Goal: Information Seeking & Learning: Learn about a topic

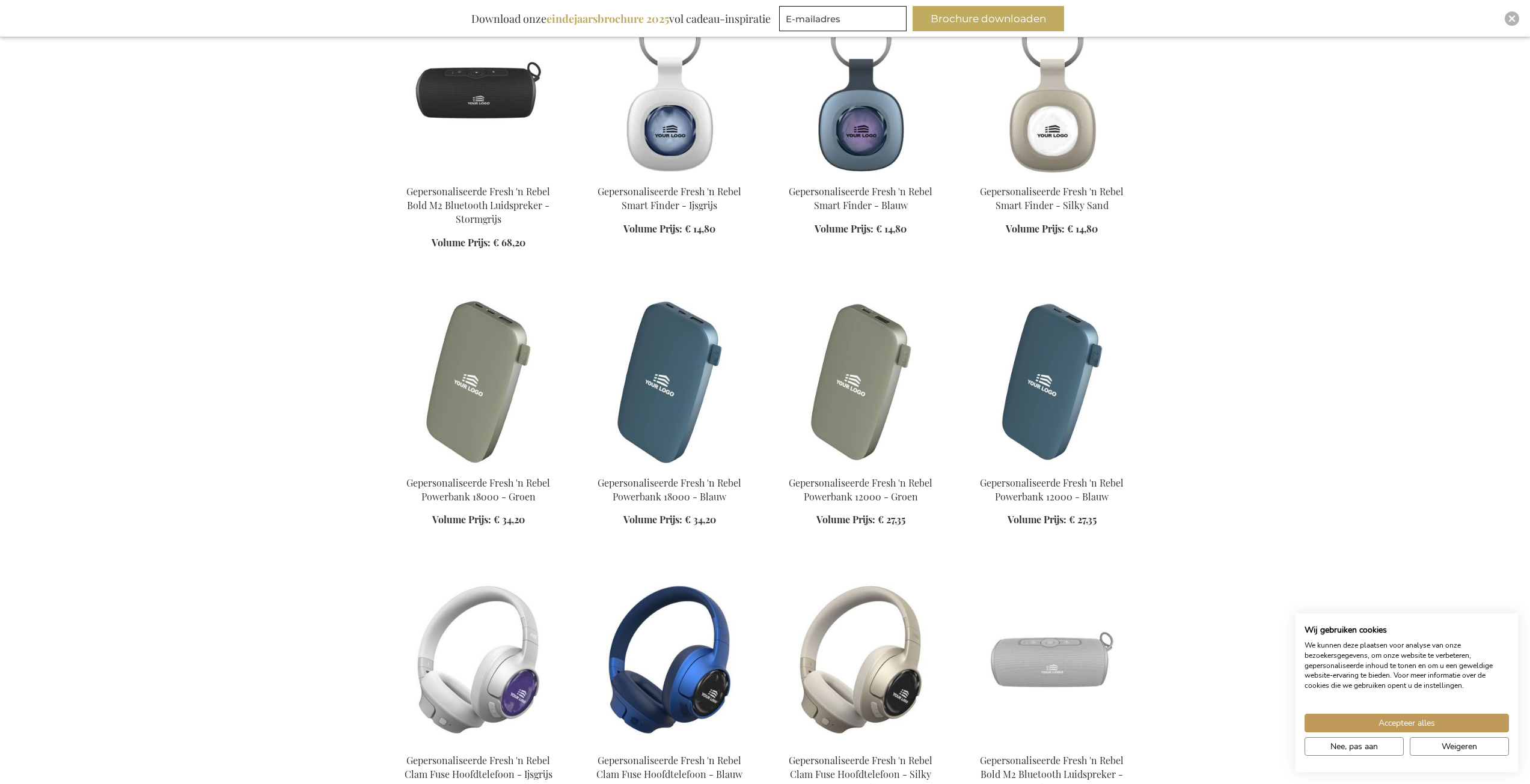
scroll to position [1201, 0]
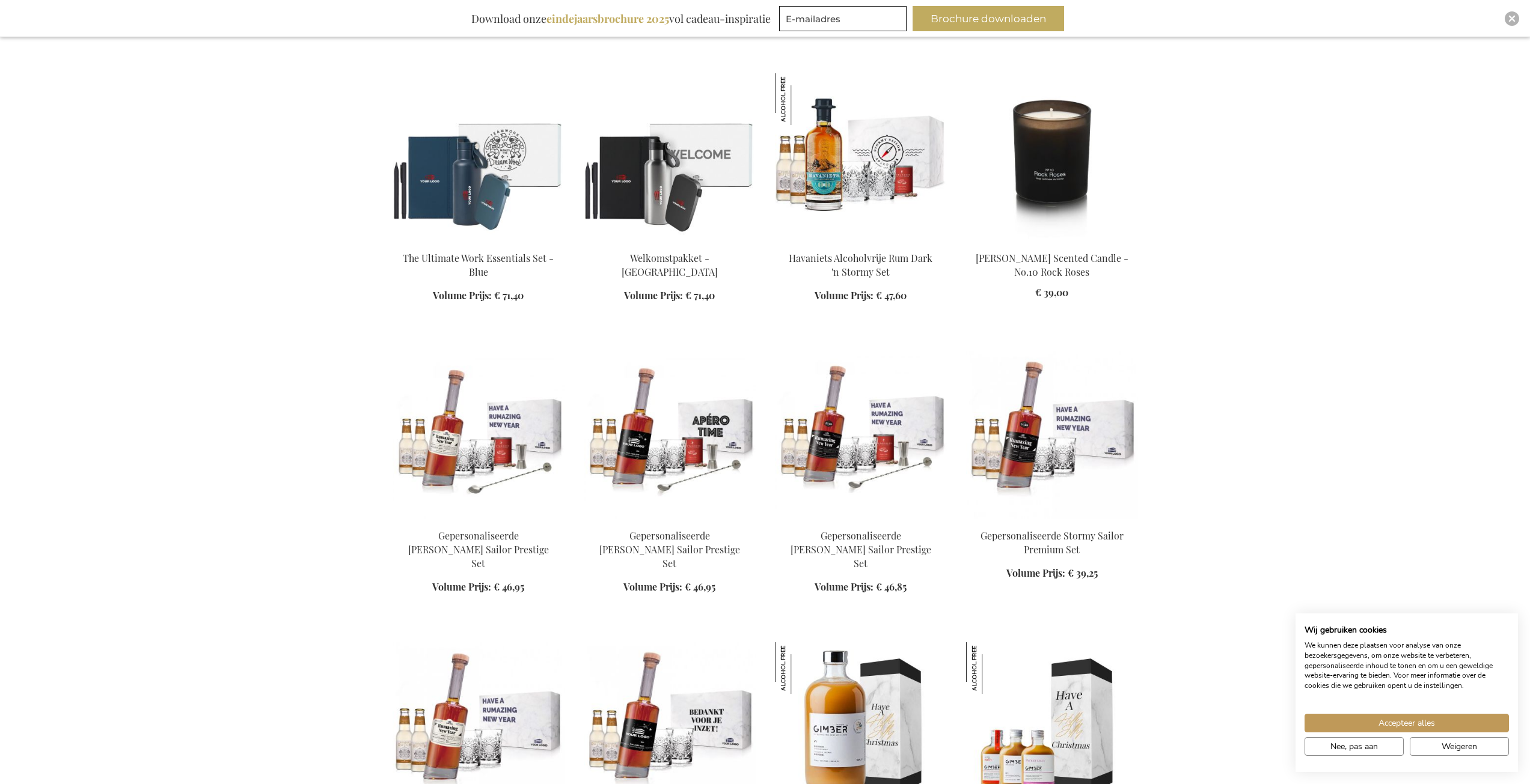
scroll to position [2163, 0]
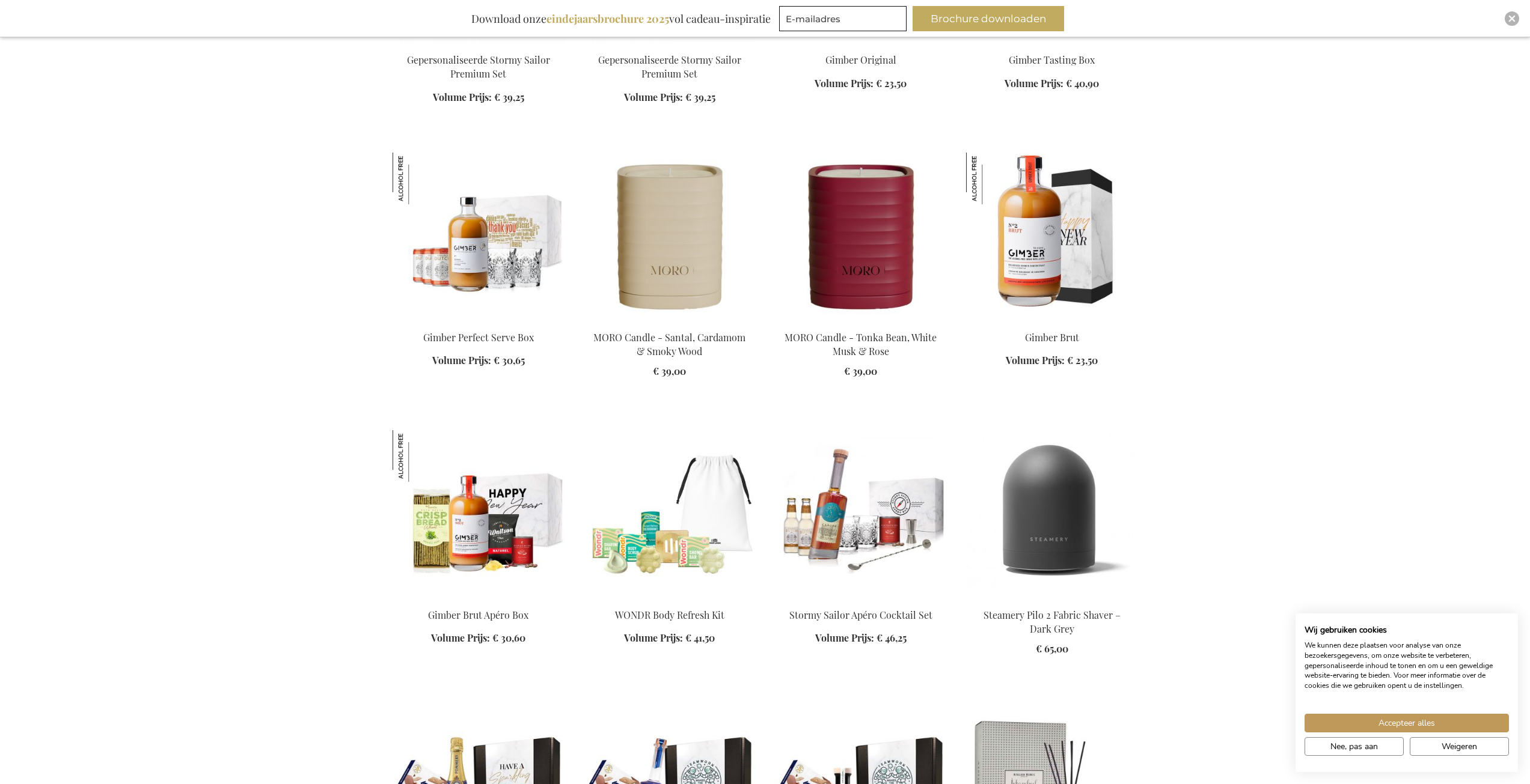
scroll to position [2944, 0]
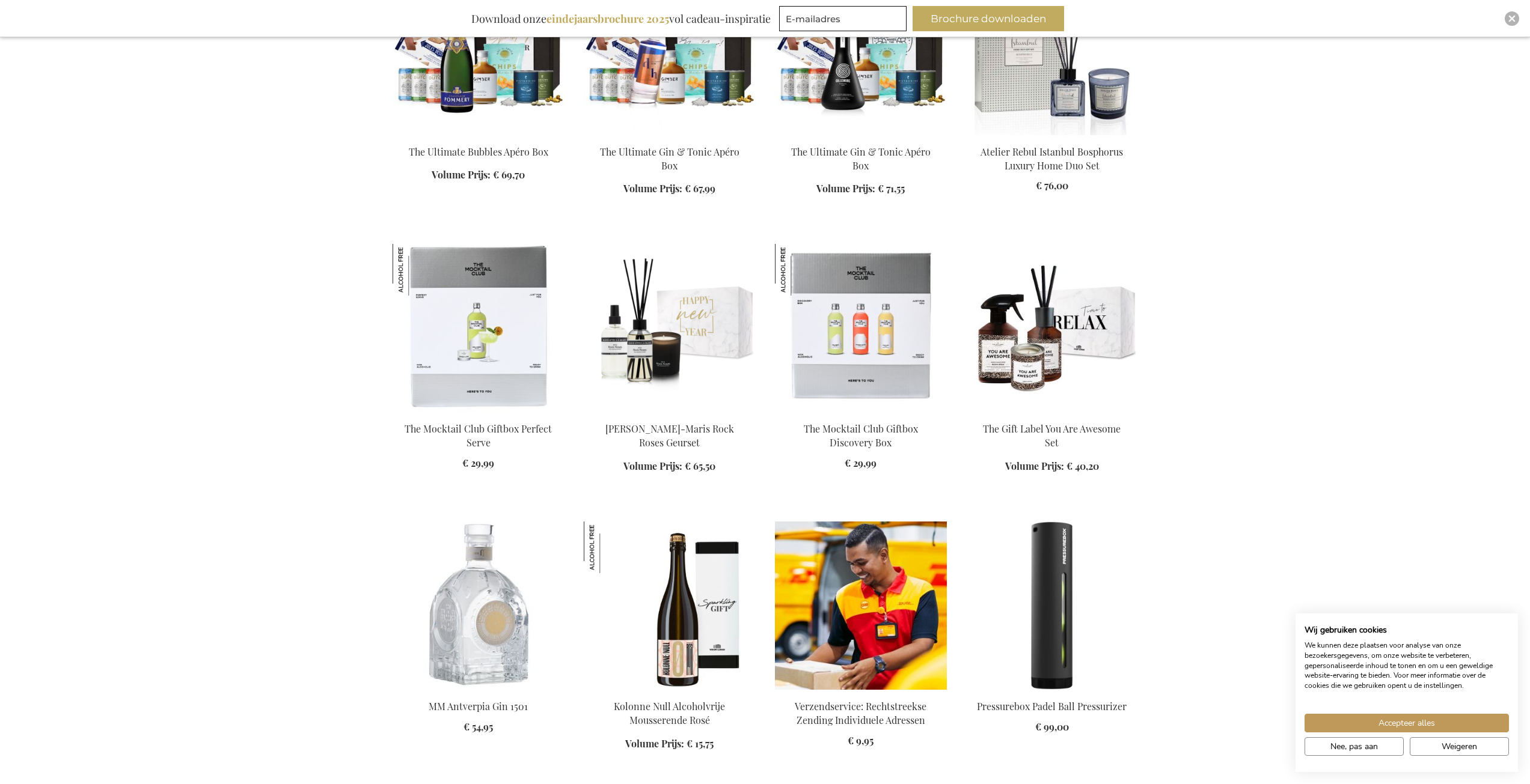
scroll to position [3666, 0]
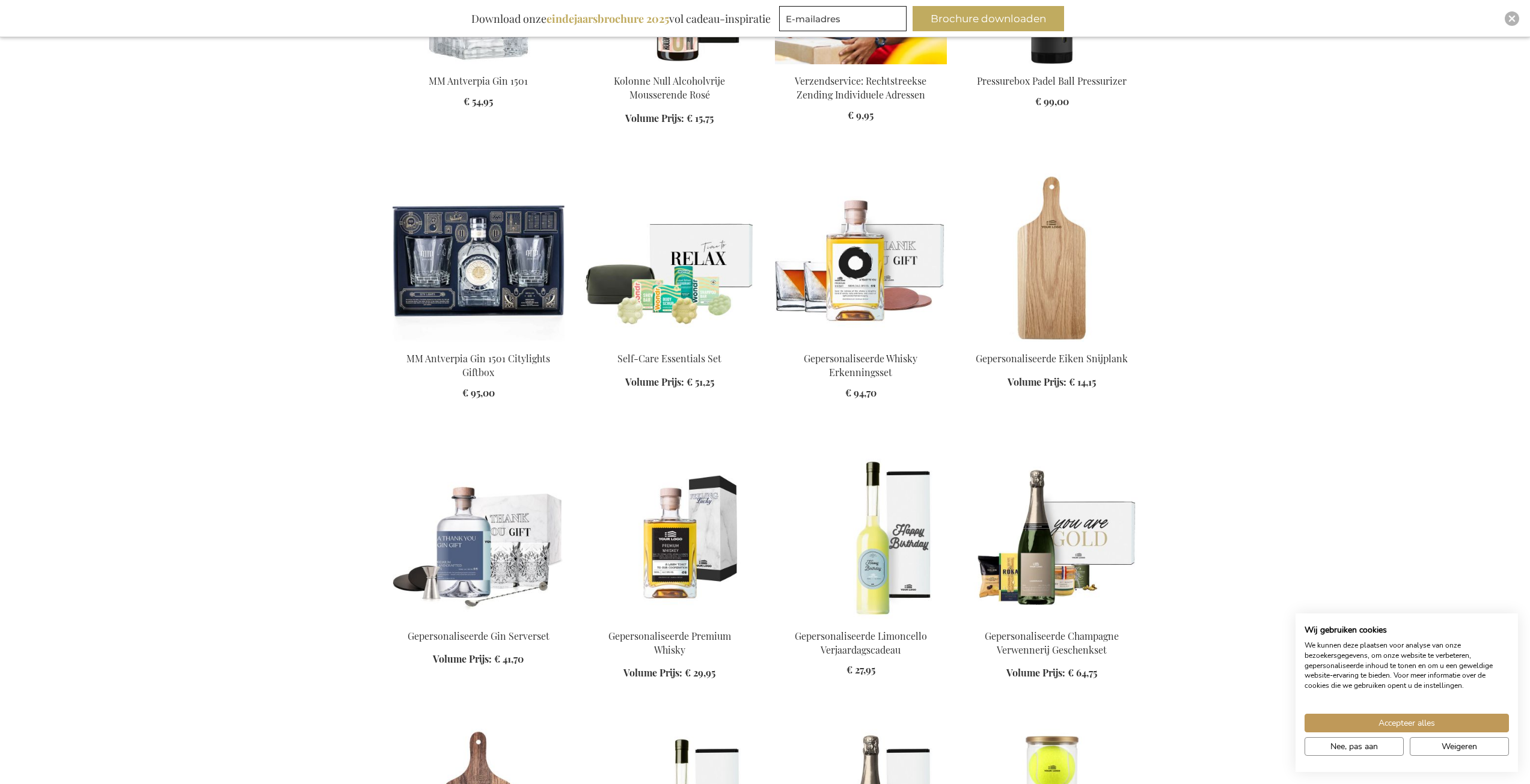
scroll to position [4326, 0]
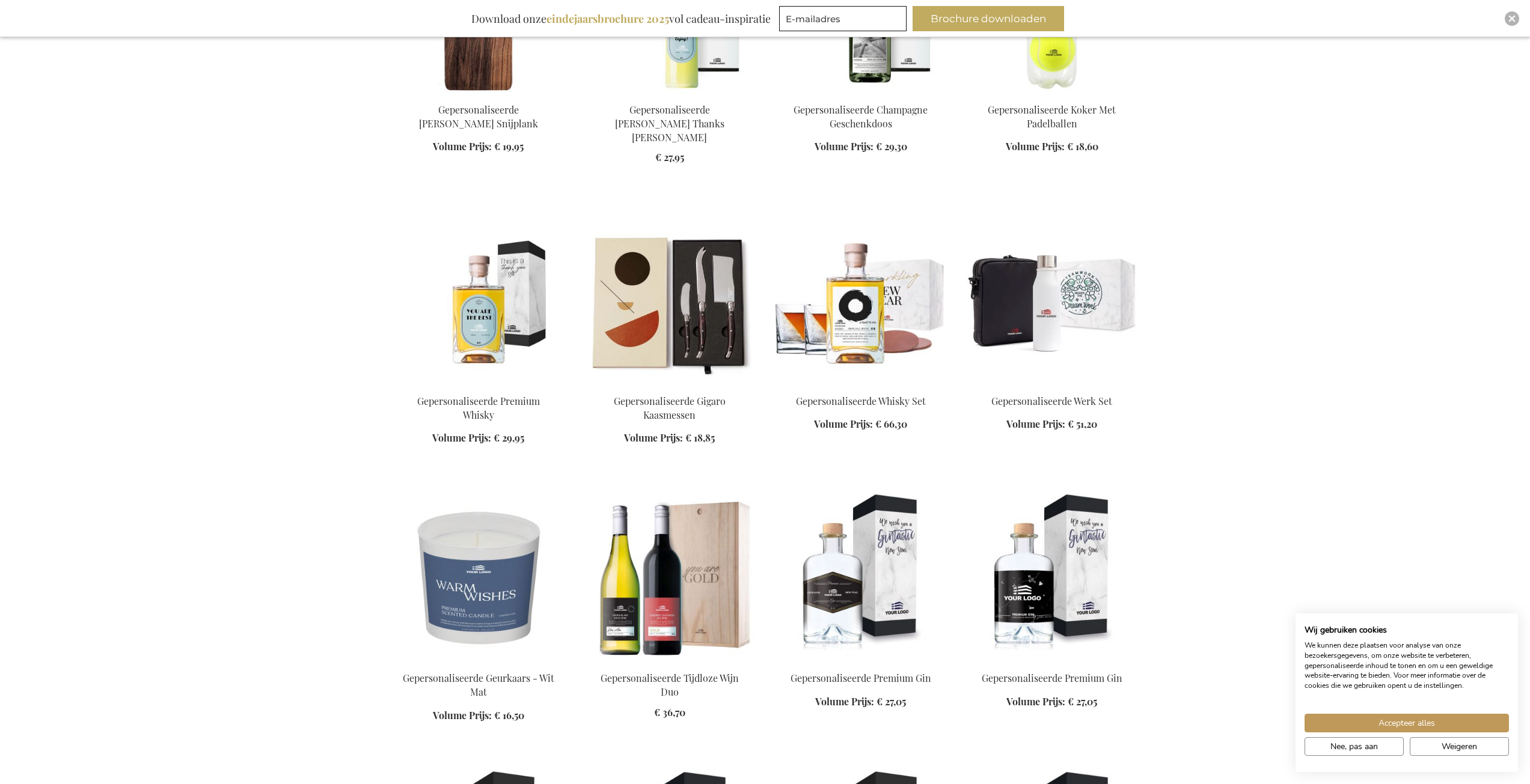
scroll to position [5168, 0]
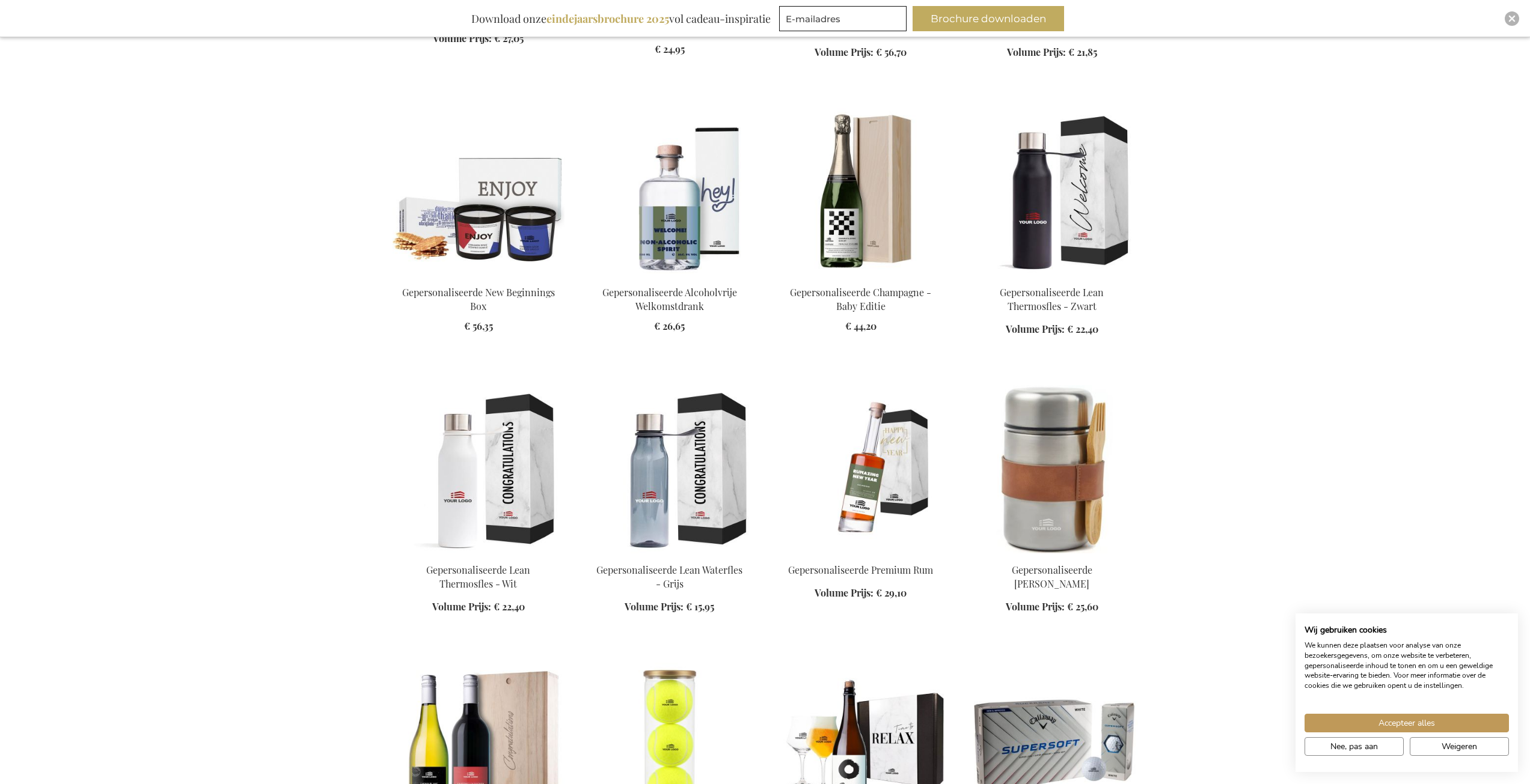
scroll to position [6369, 0]
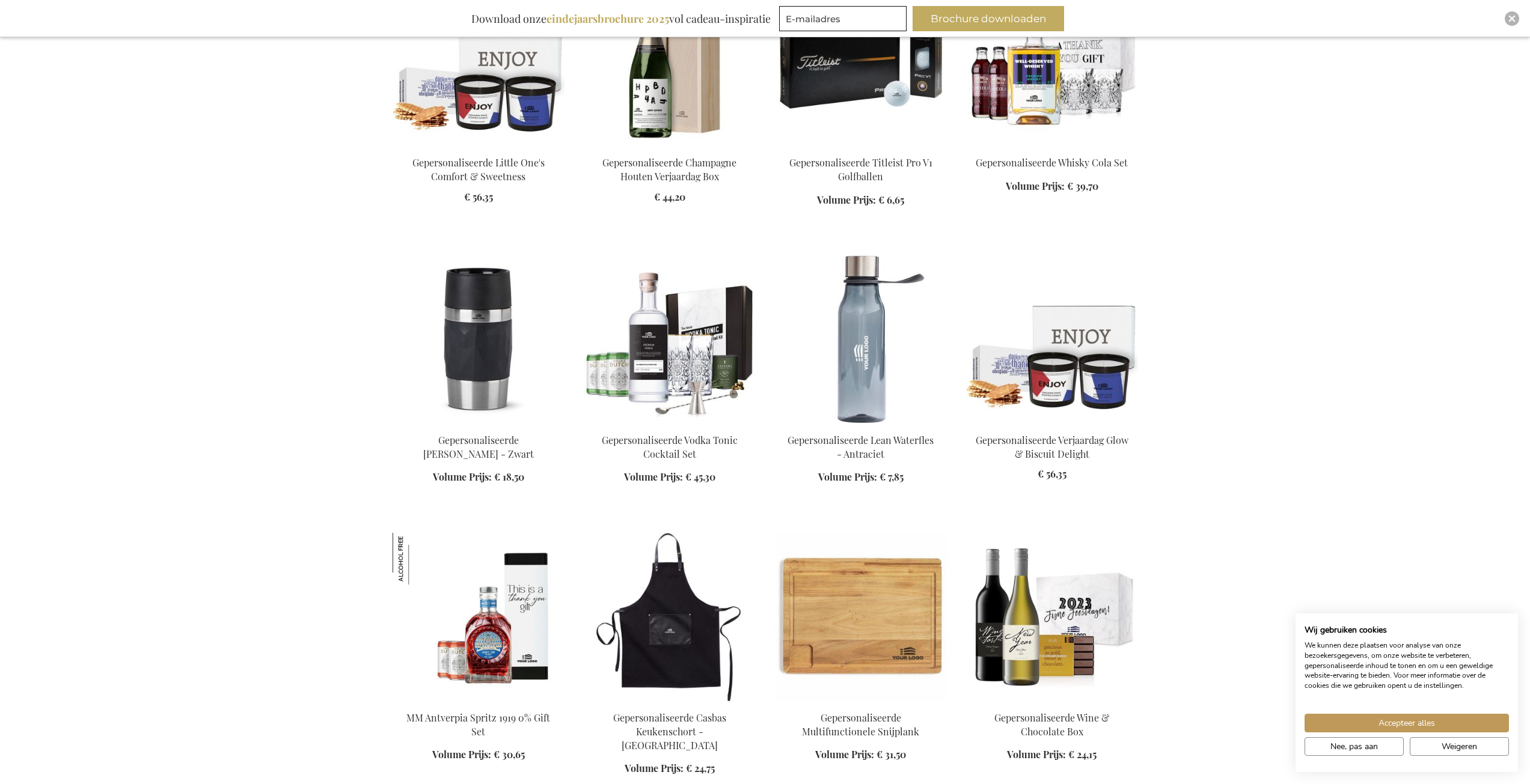
scroll to position [7811, 0]
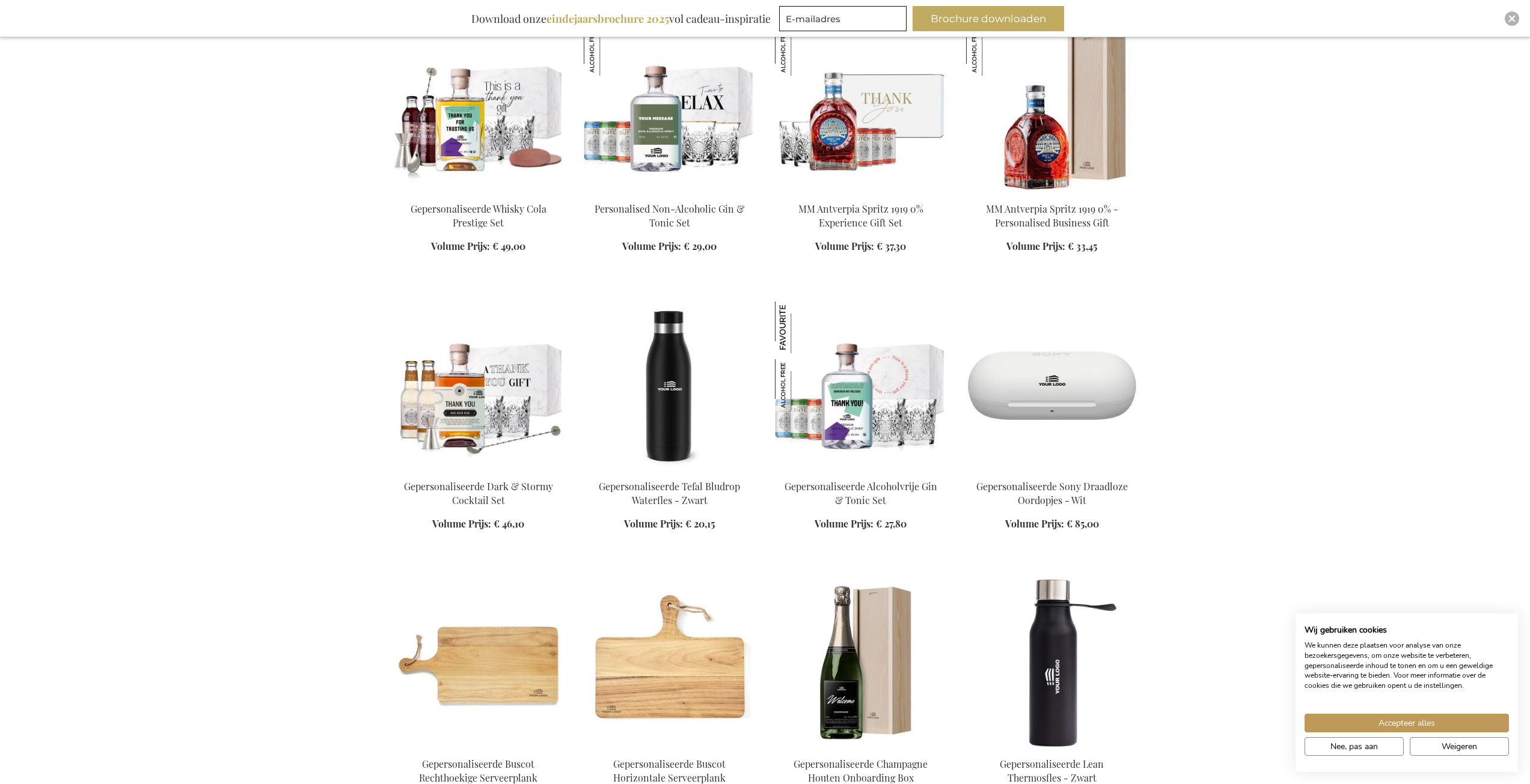
scroll to position [8893, 0]
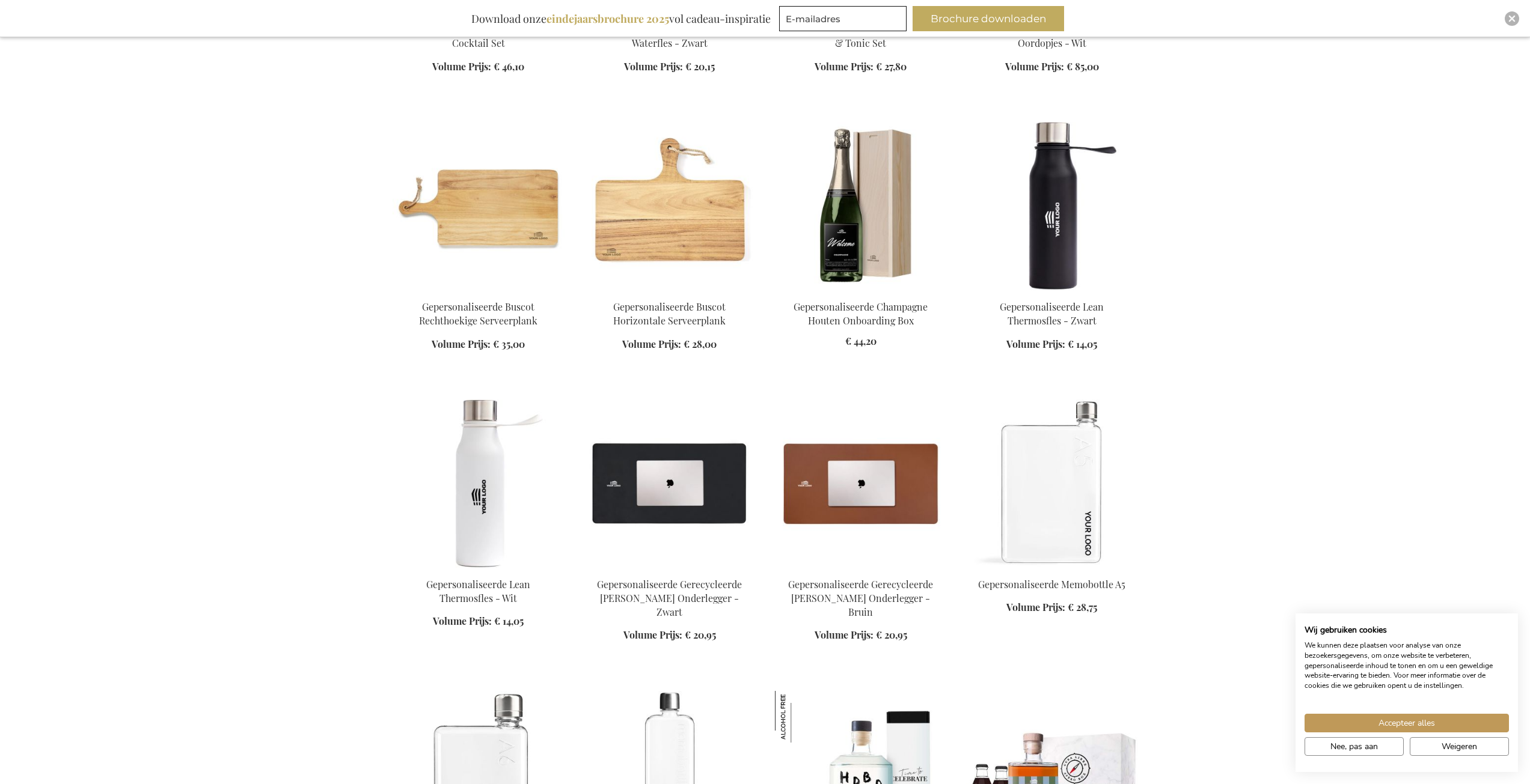
scroll to position [9314, 0]
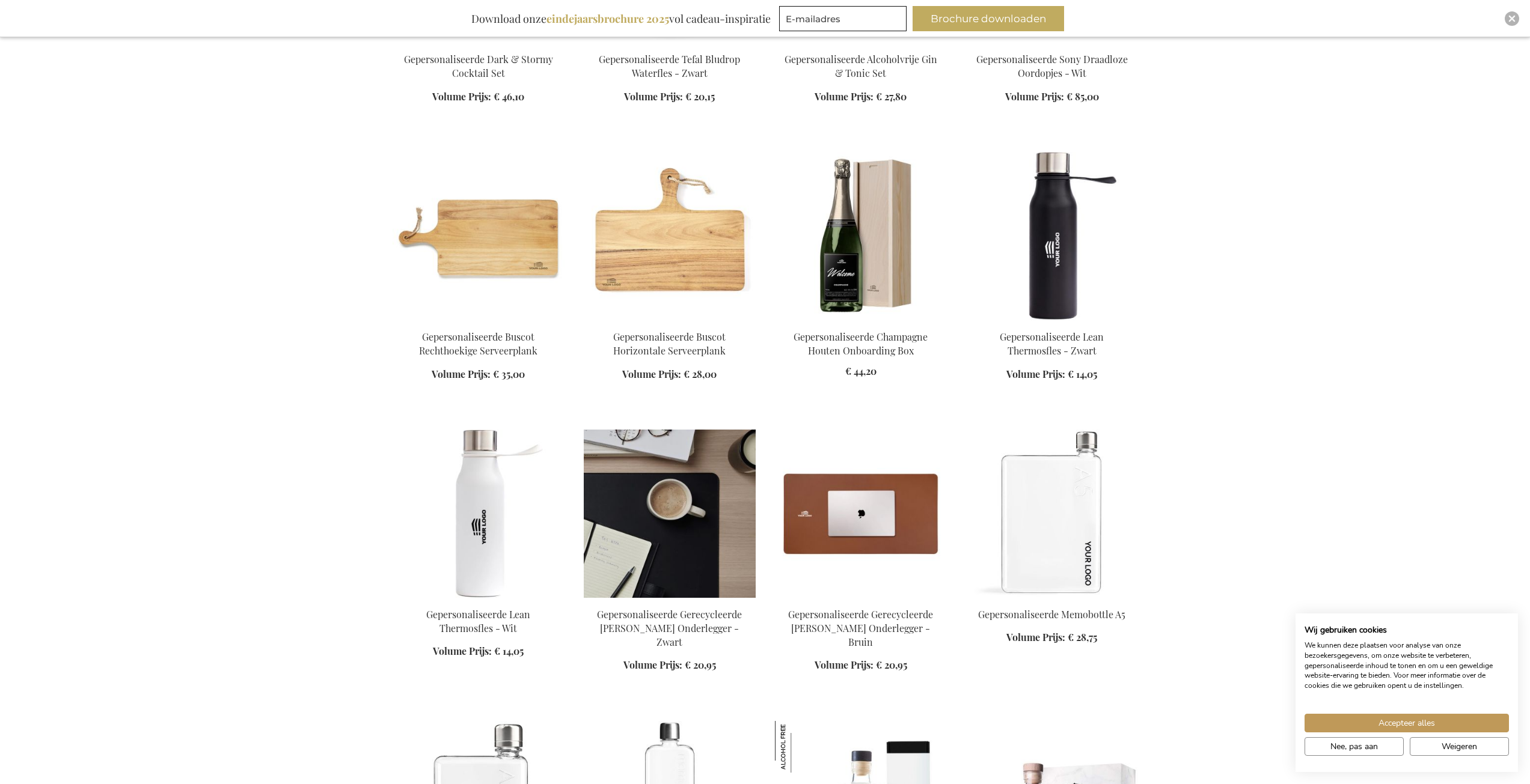
click at [690, 497] on img at bounding box center [669, 513] width 172 height 168
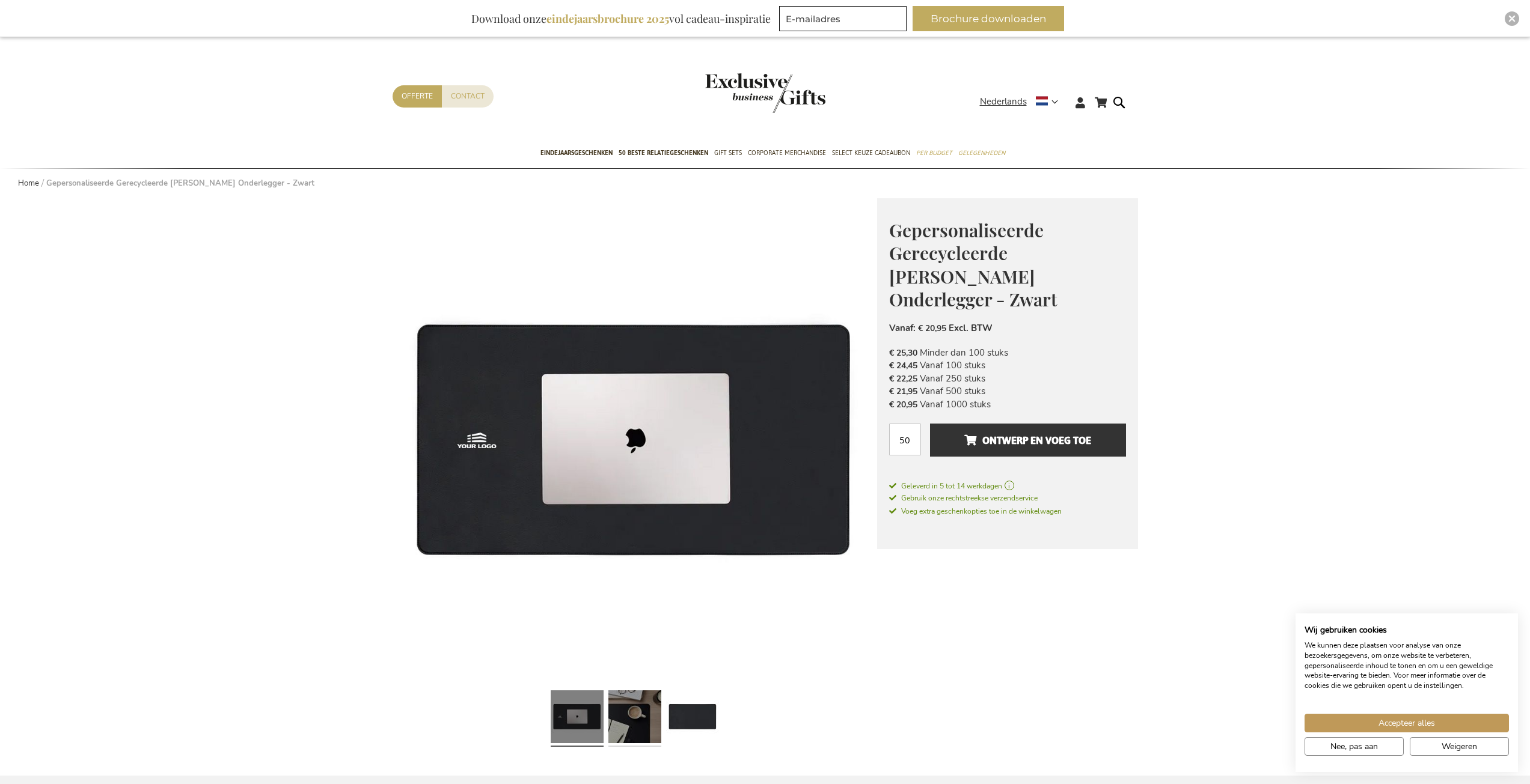
click at [631, 720] on link at bounding box center [634, 718] width 53 height 67
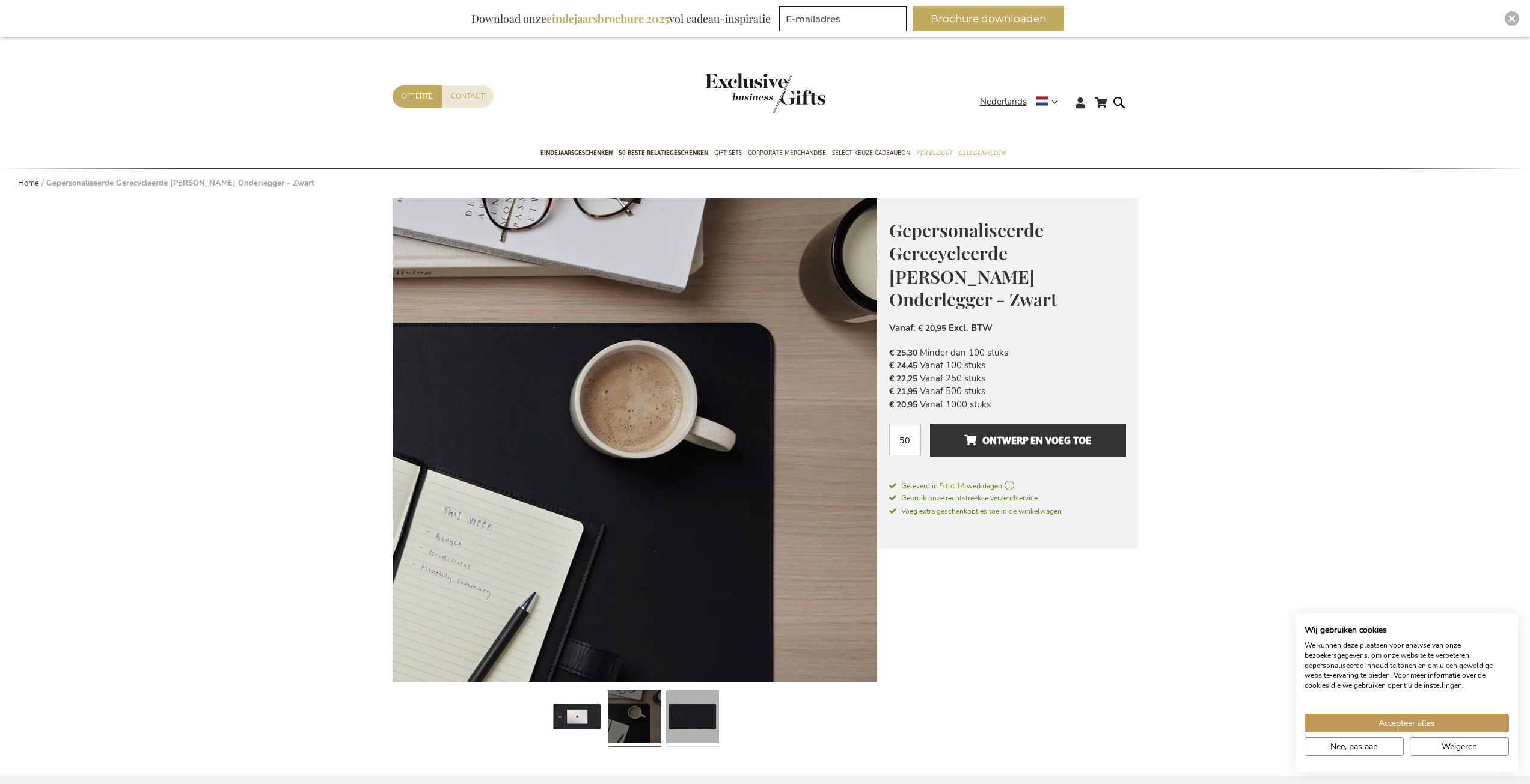
click at [686, 706] on link at bounding box center [692, 718] width 53 height 67
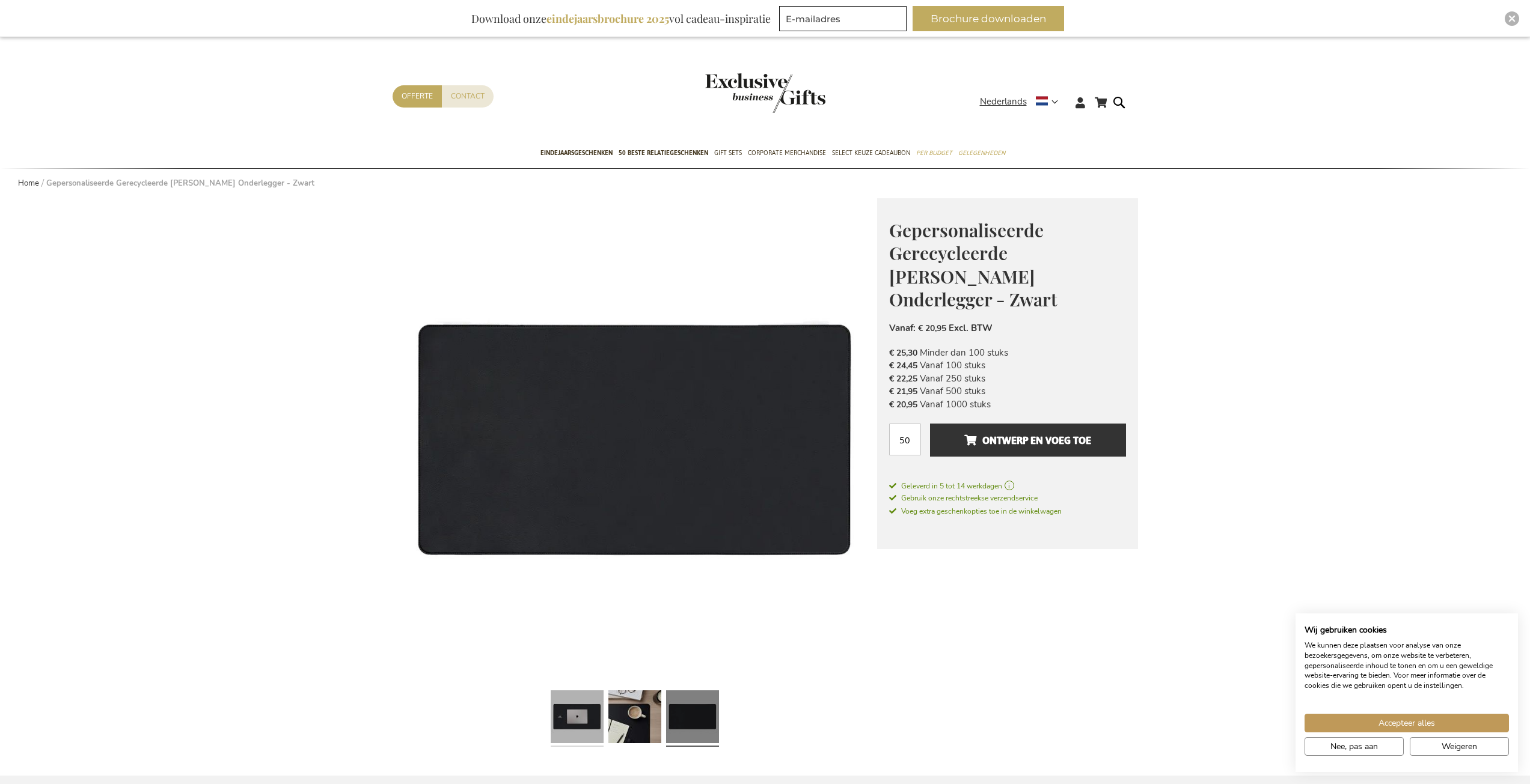
click at [585, 709] on link at bounding box center [577, 718] width 53 height 67
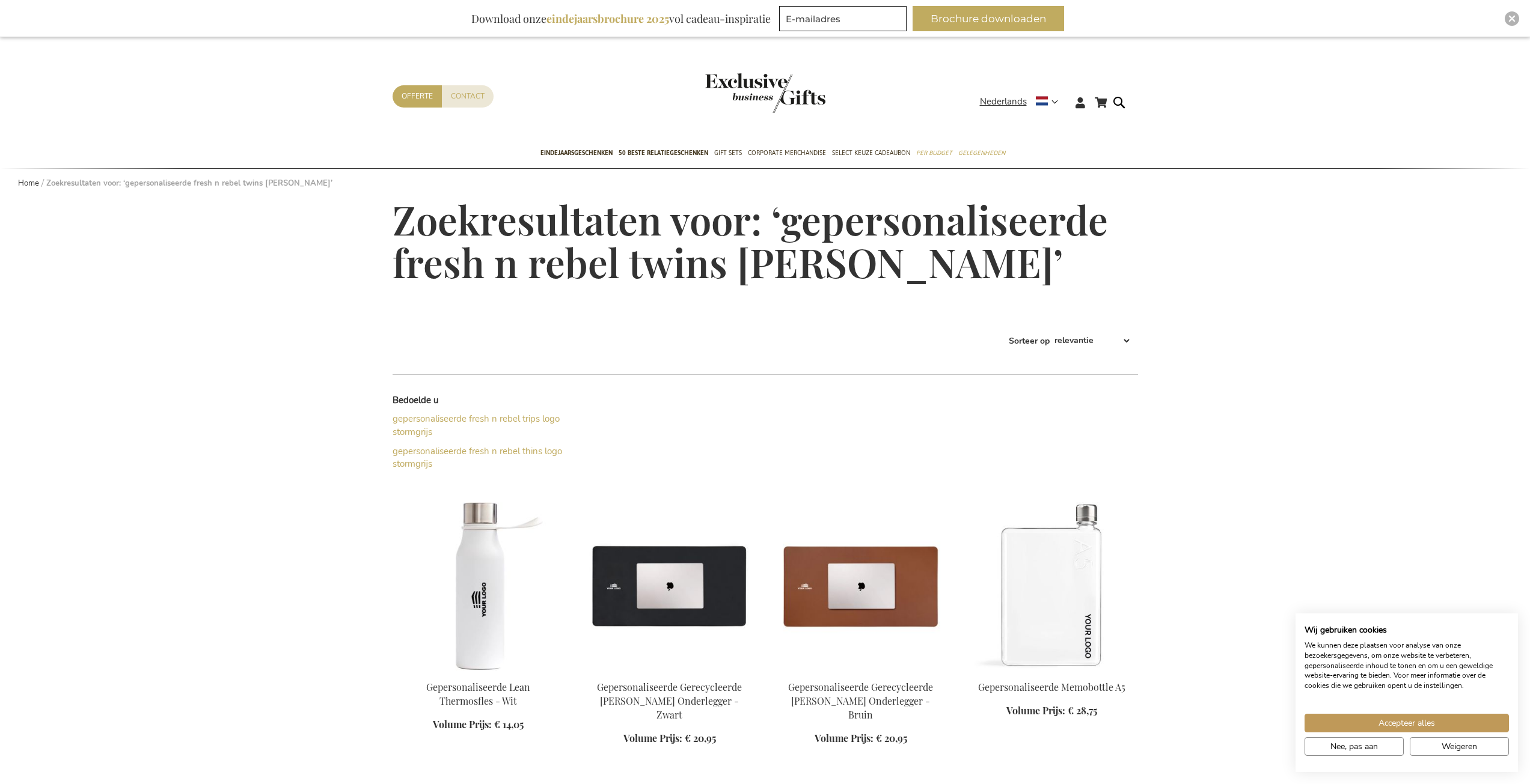
click at [748, 87] on img "store logo" at bounding box center [765, 93] width 120 height 40
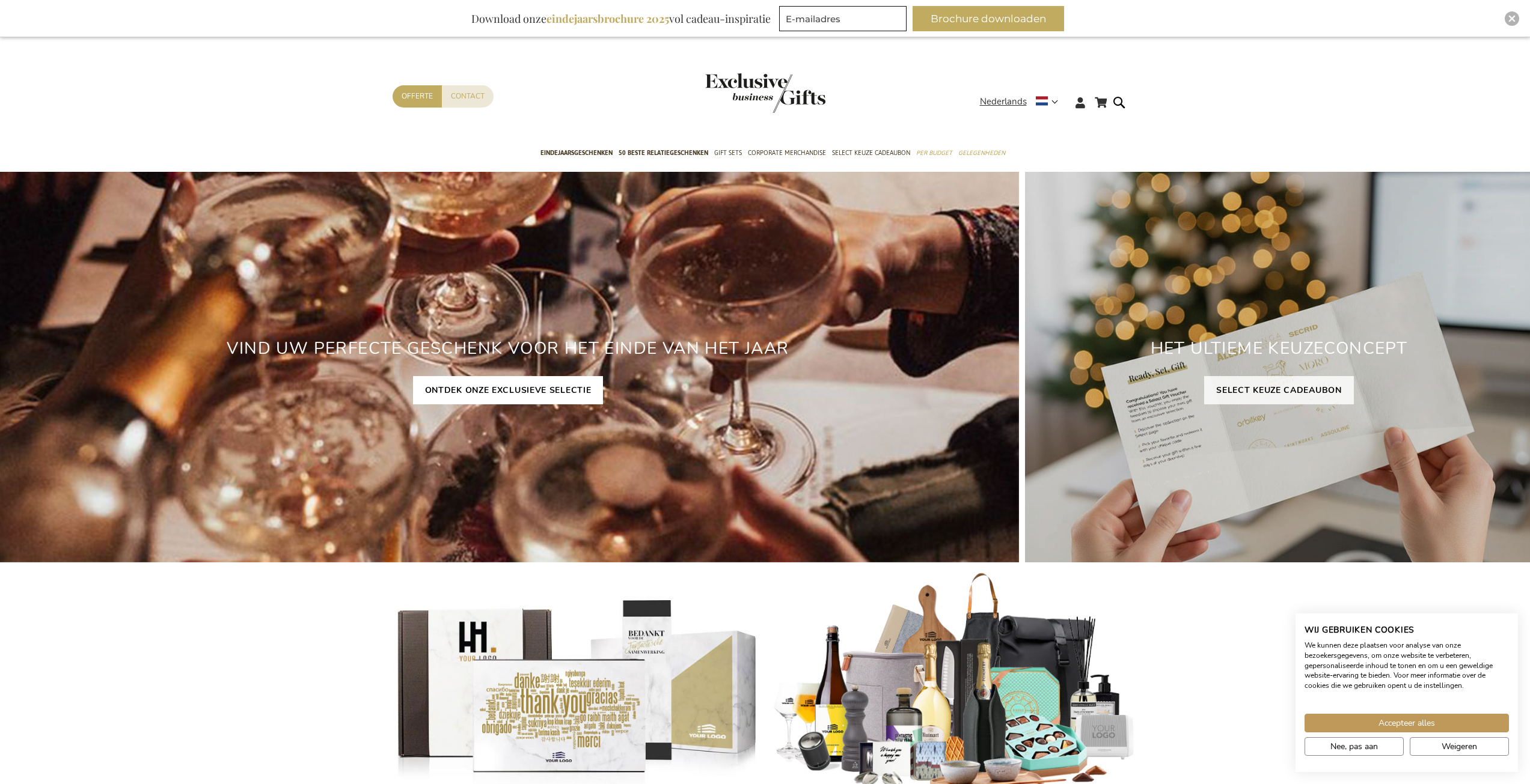
click at [573, 392] on link "ONTDEK ONZE EXCLUSIEVE SELECTIE" at bounding box center [508, 391] width 191 height 28
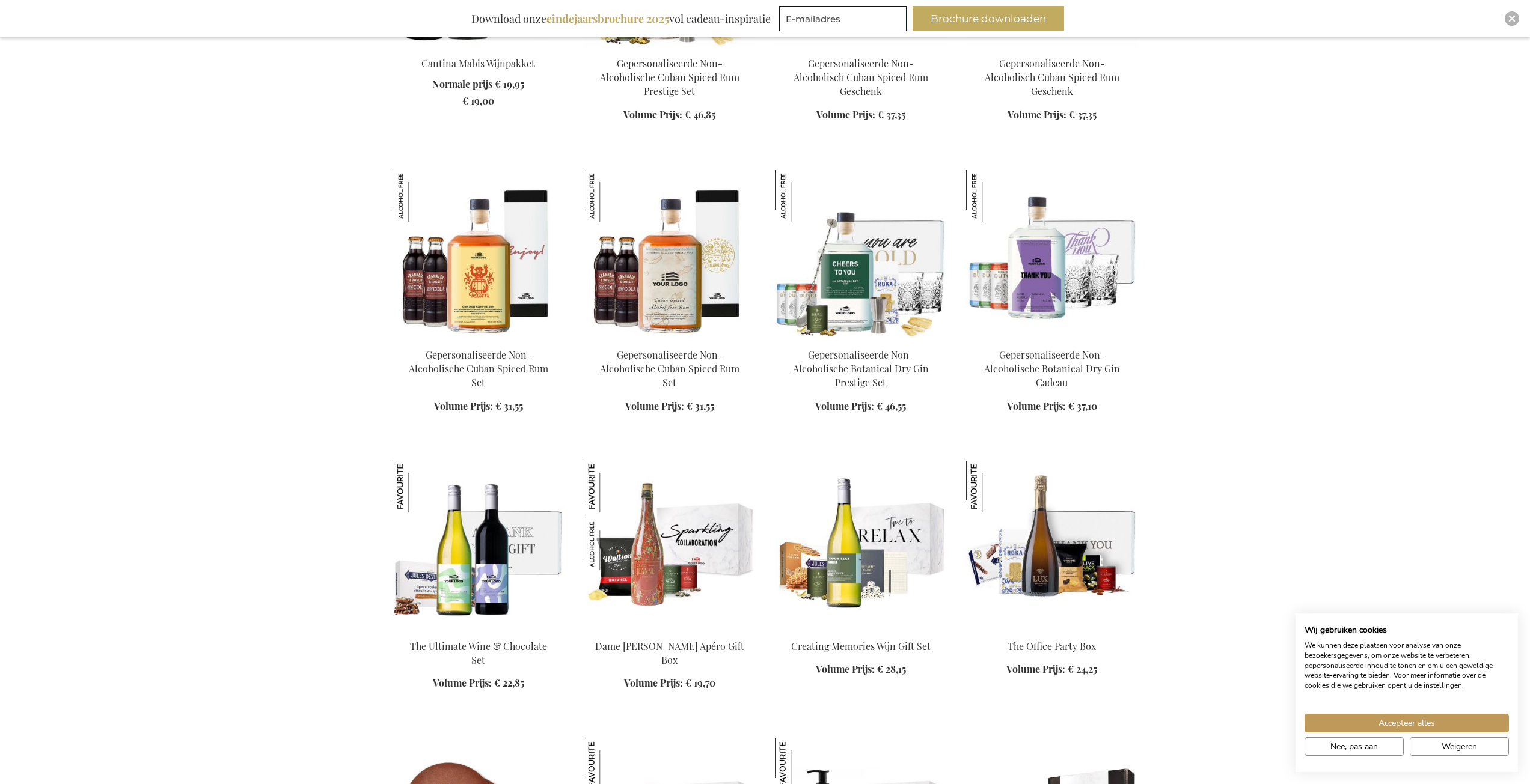
scroll to position [1322, 0]
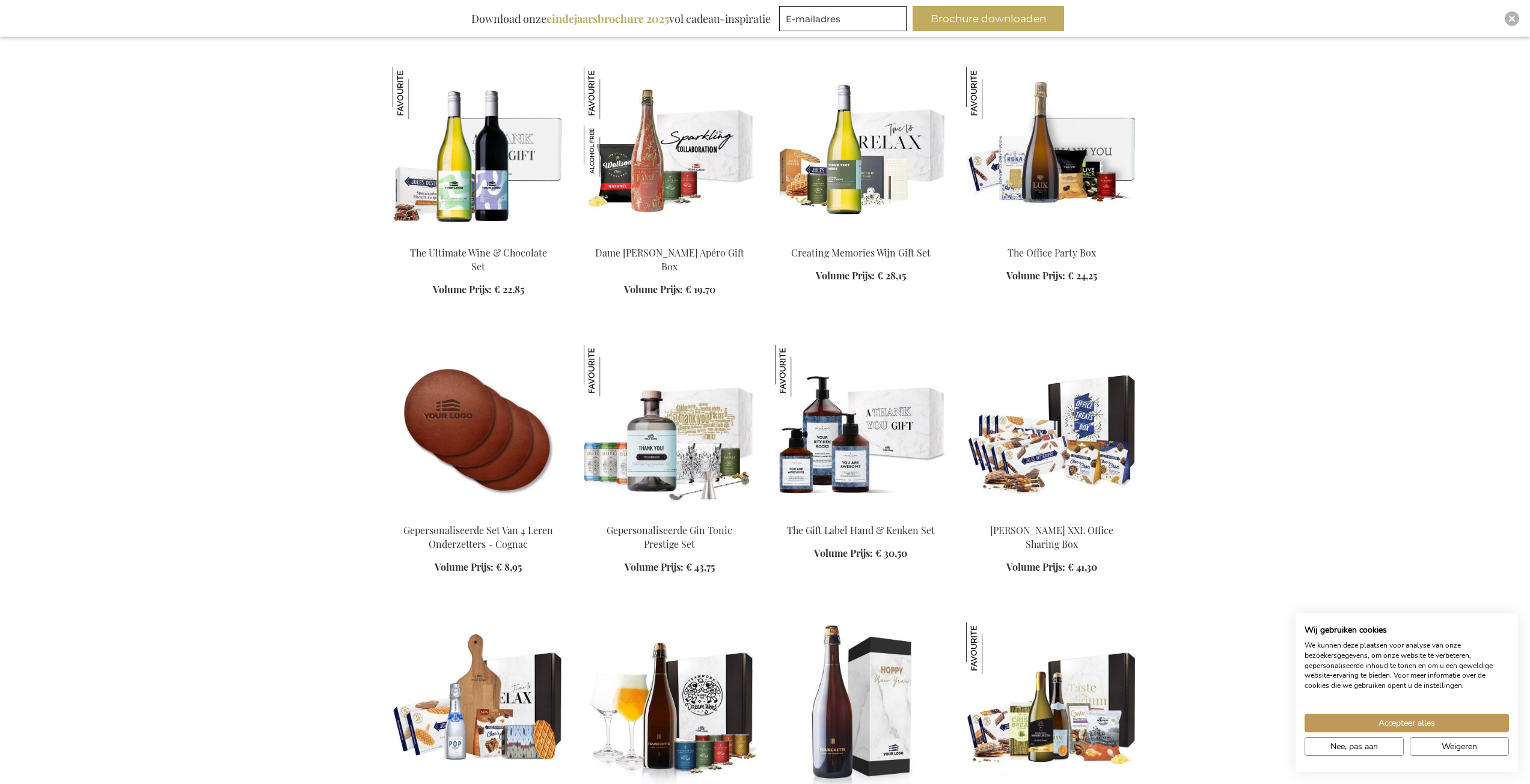
scroll to position [1923, 0]
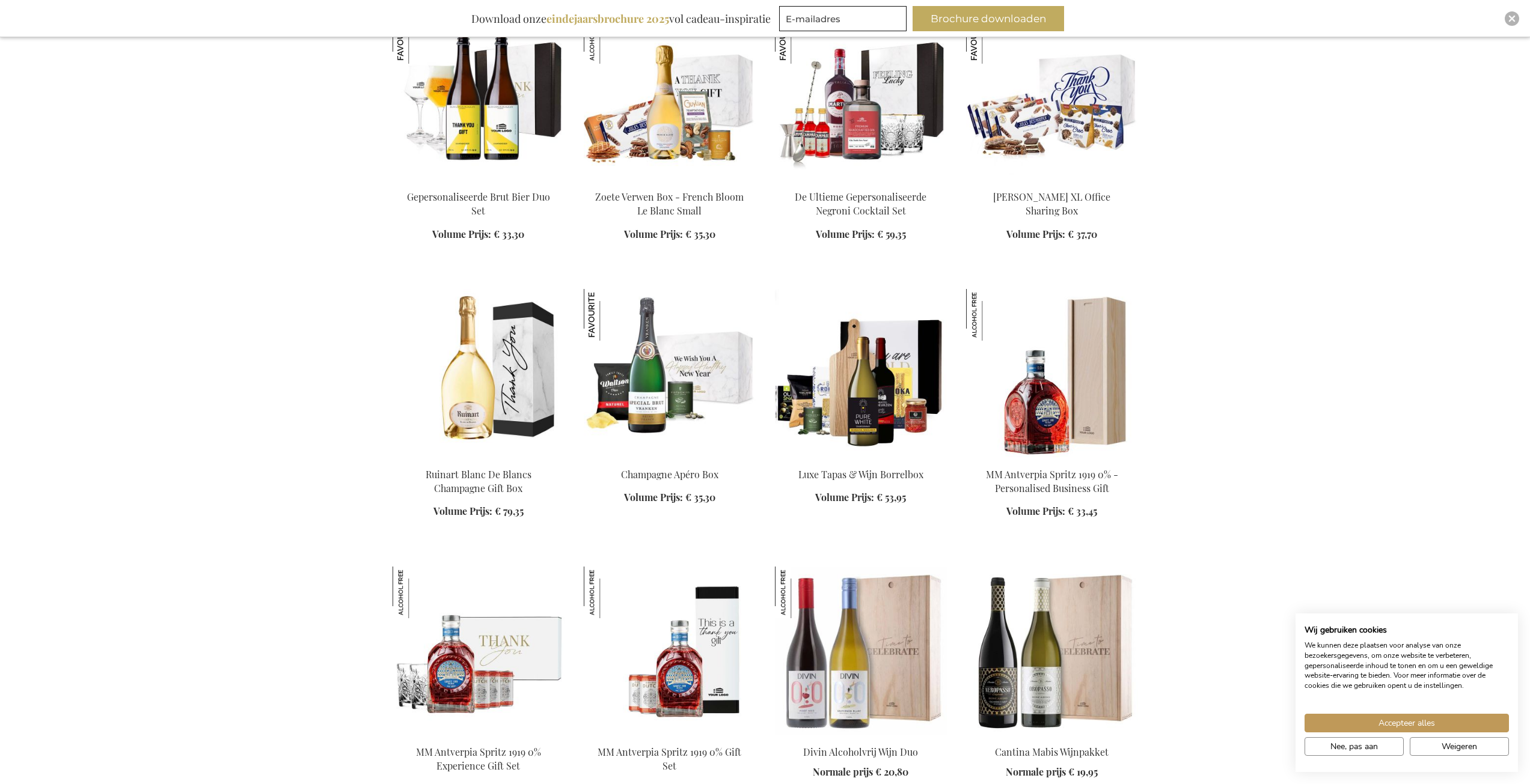
scroll to position [3125, 0]
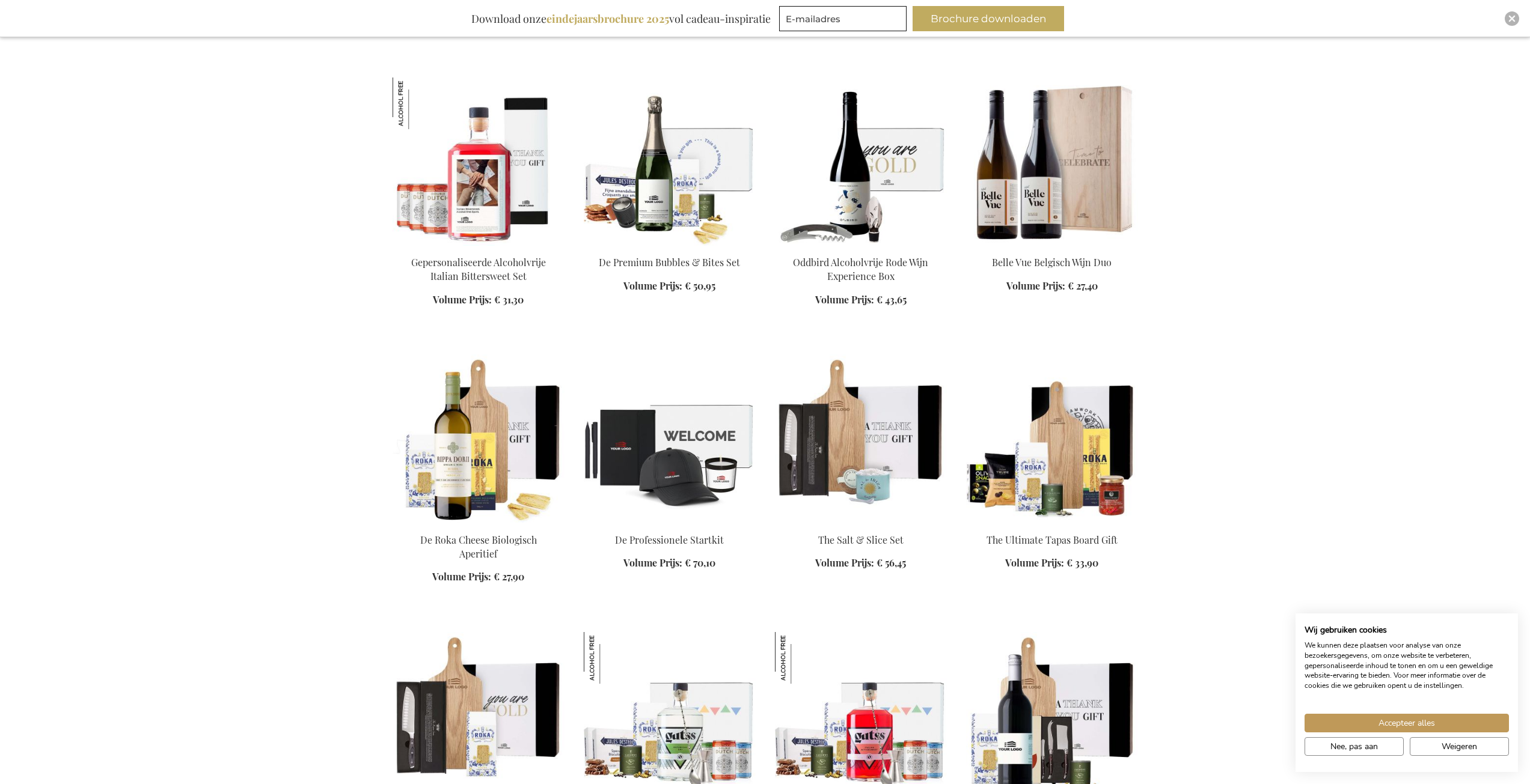
scroll to position [4747, 0]
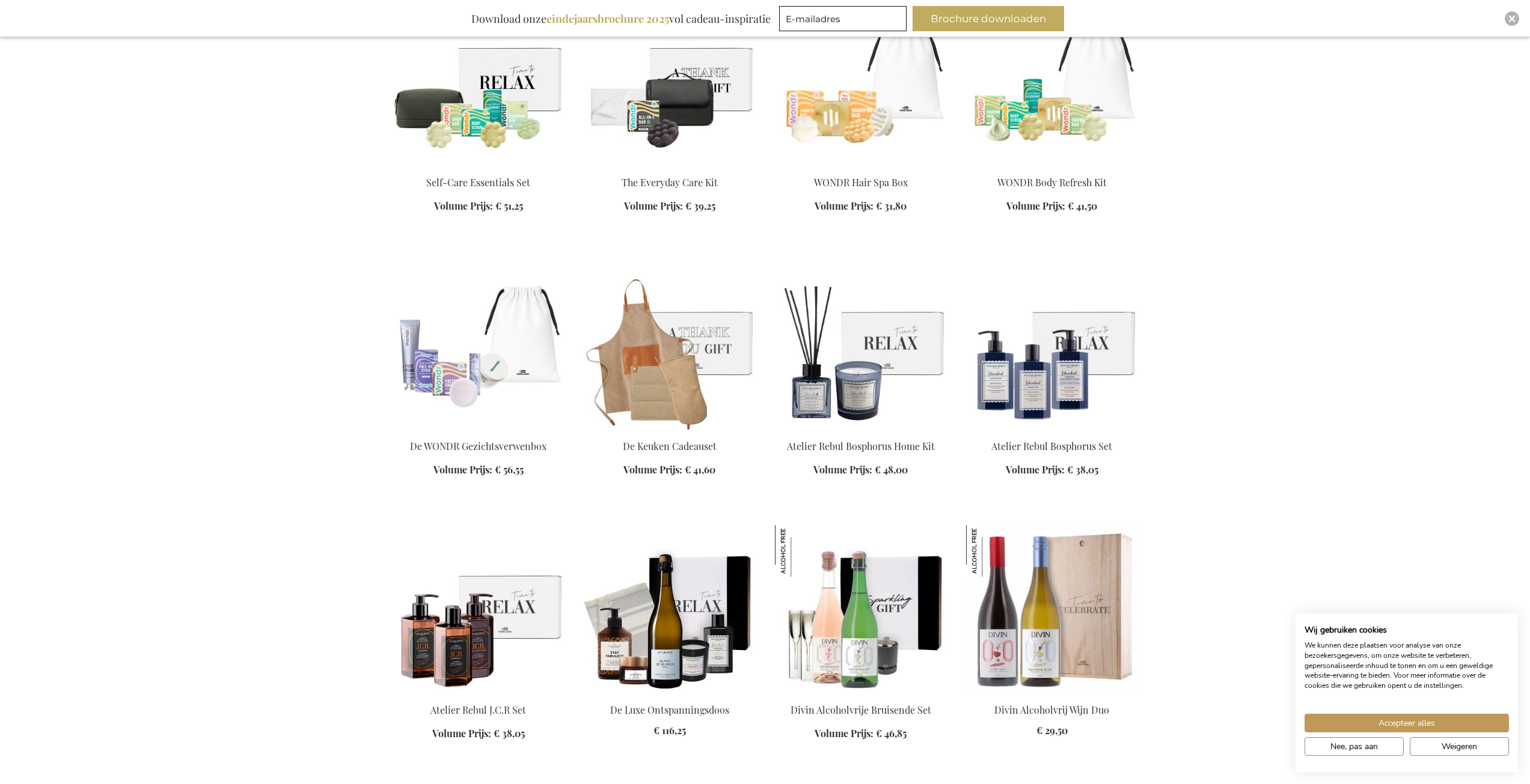
scroll to position [5949, 0]
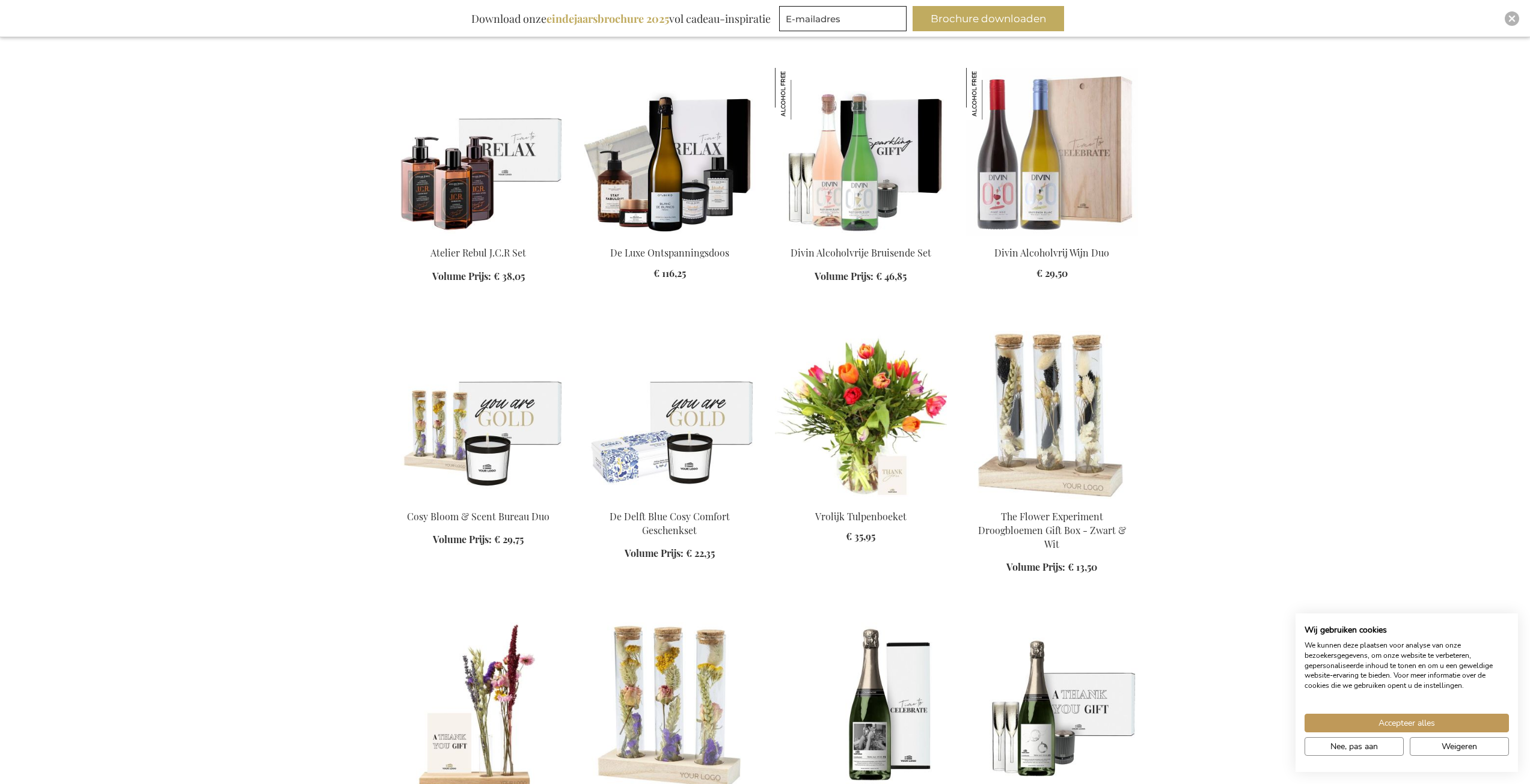
scroll to position [6369, 0]
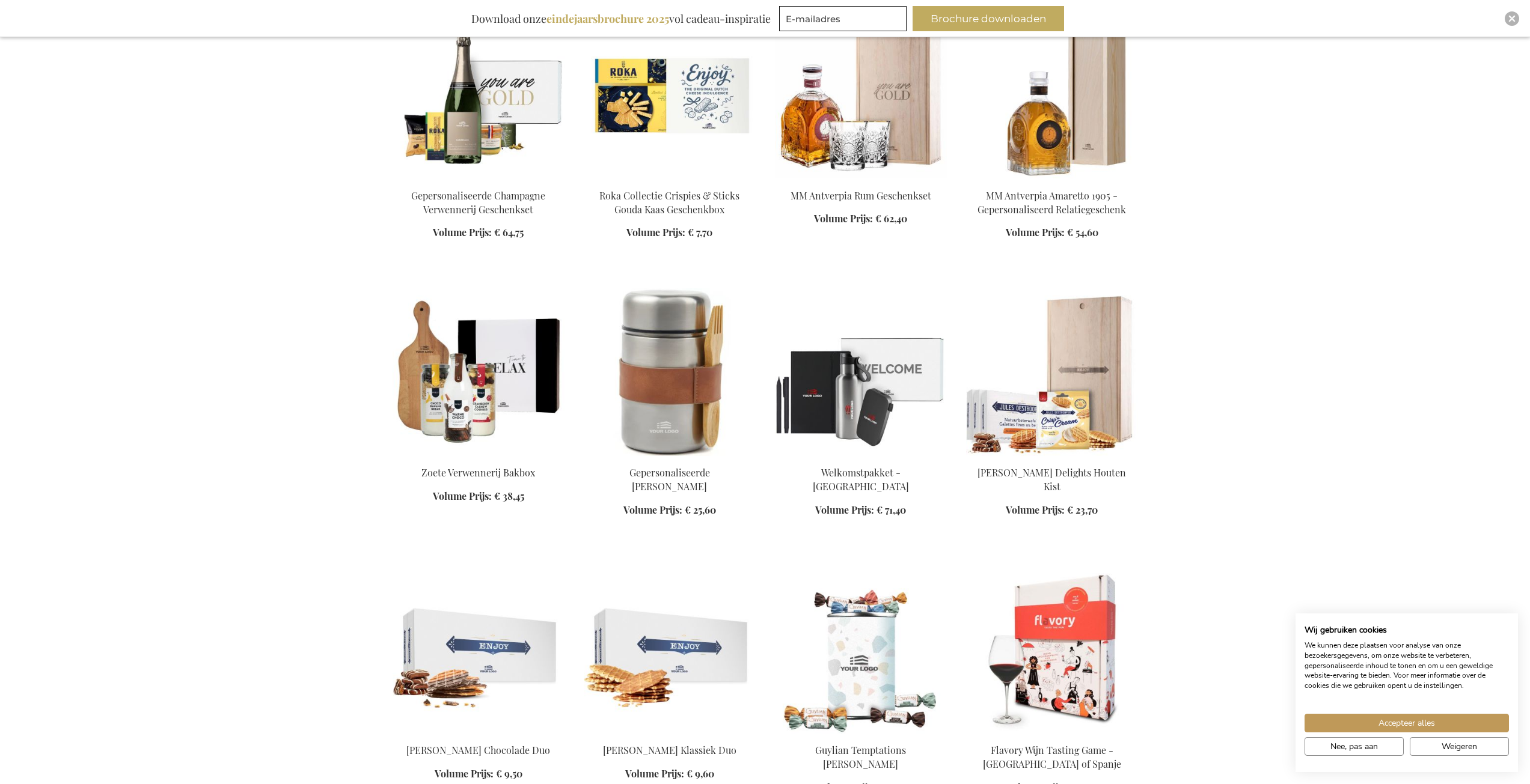
scroll to position [7331, 0]
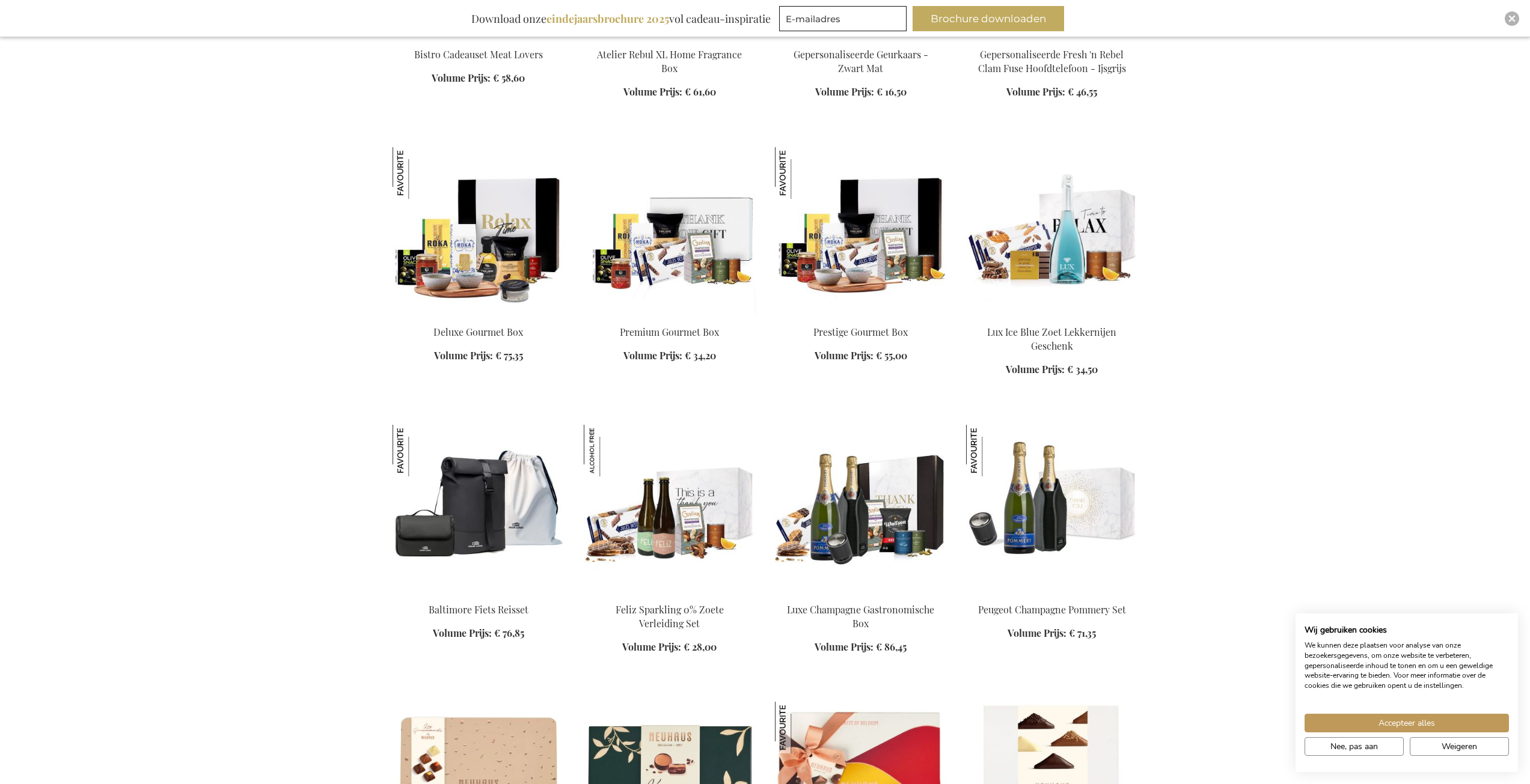
scroll to position [9374, 0]
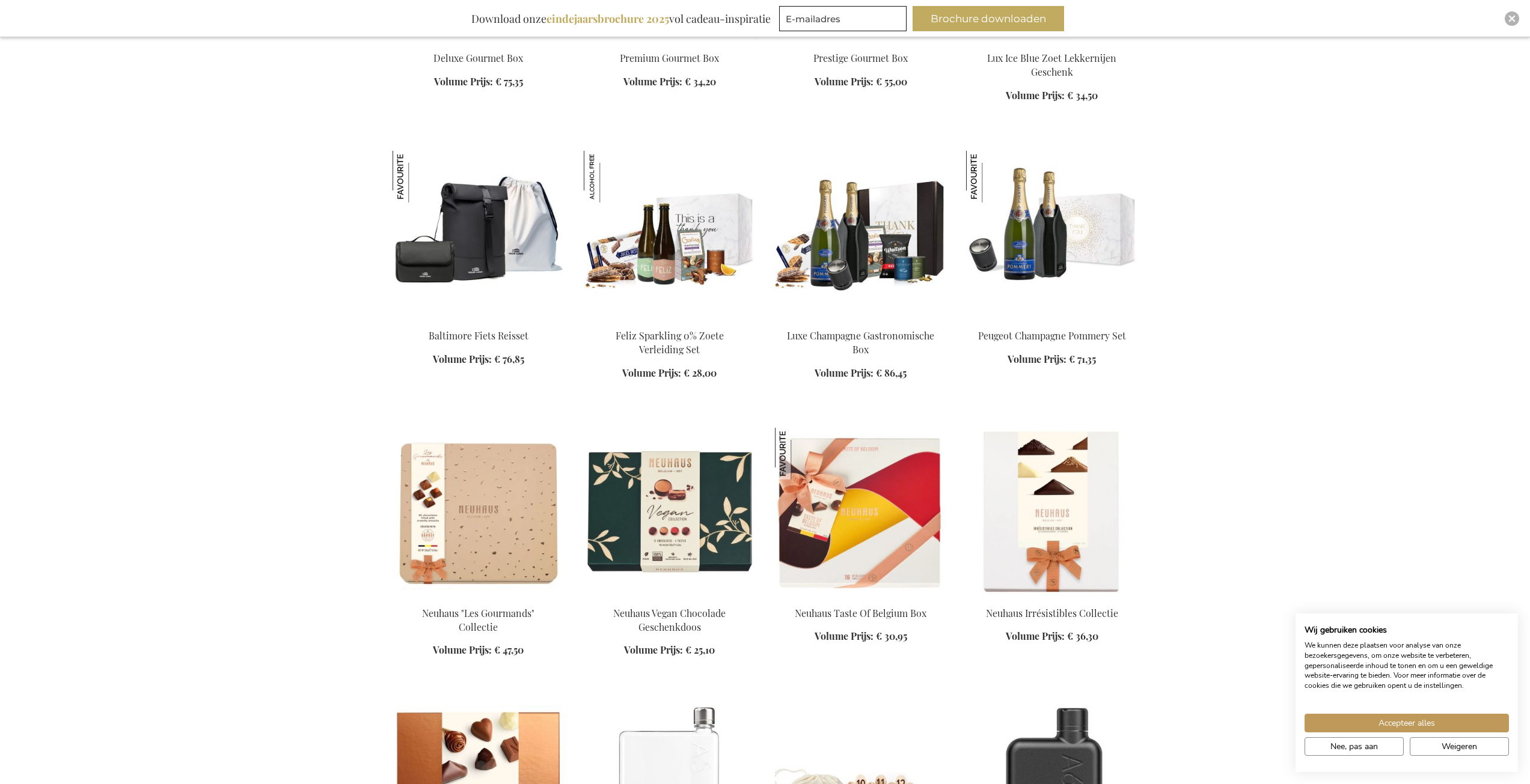
scroll to position [9615, 0]
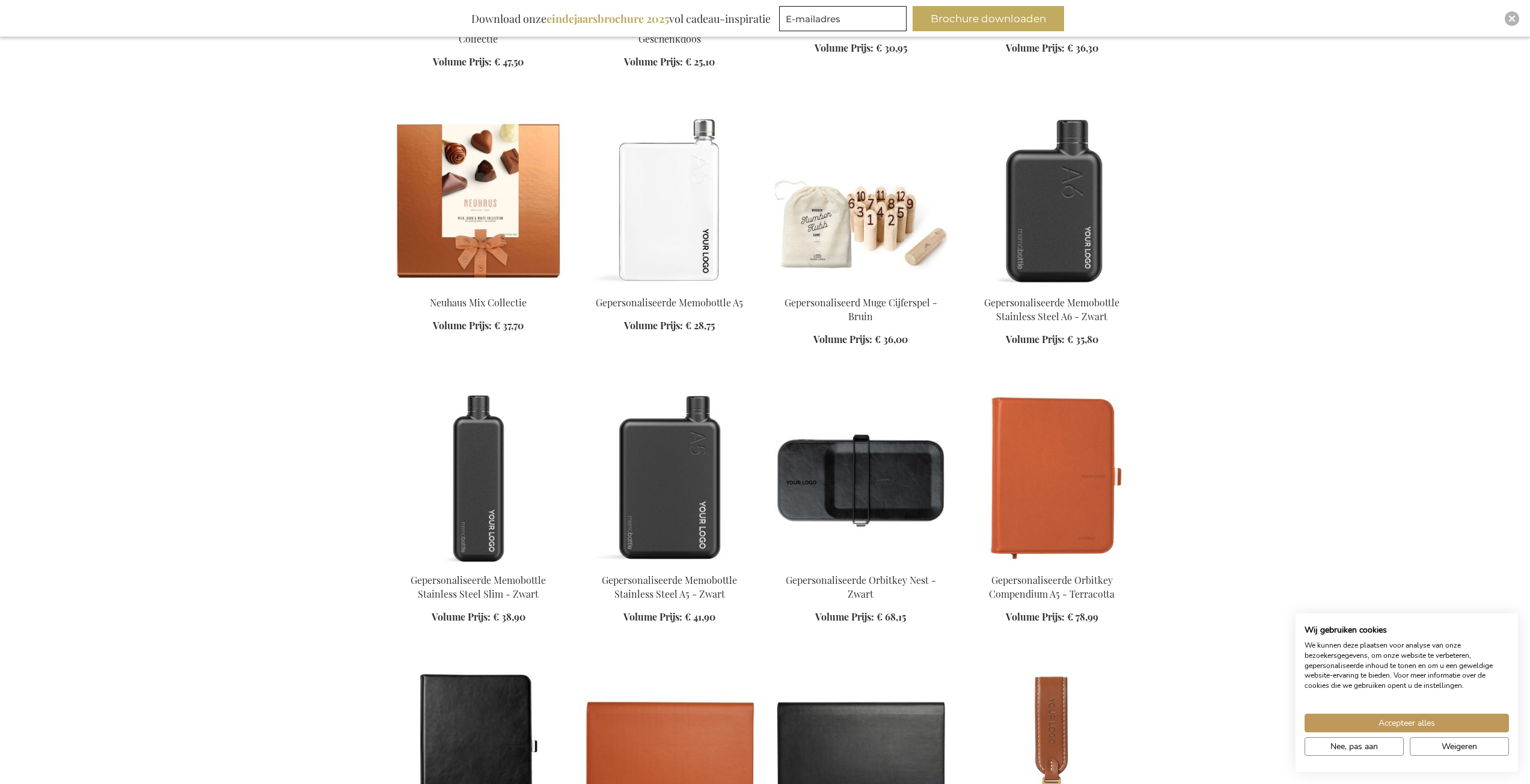
scroll to position [10215, 0]
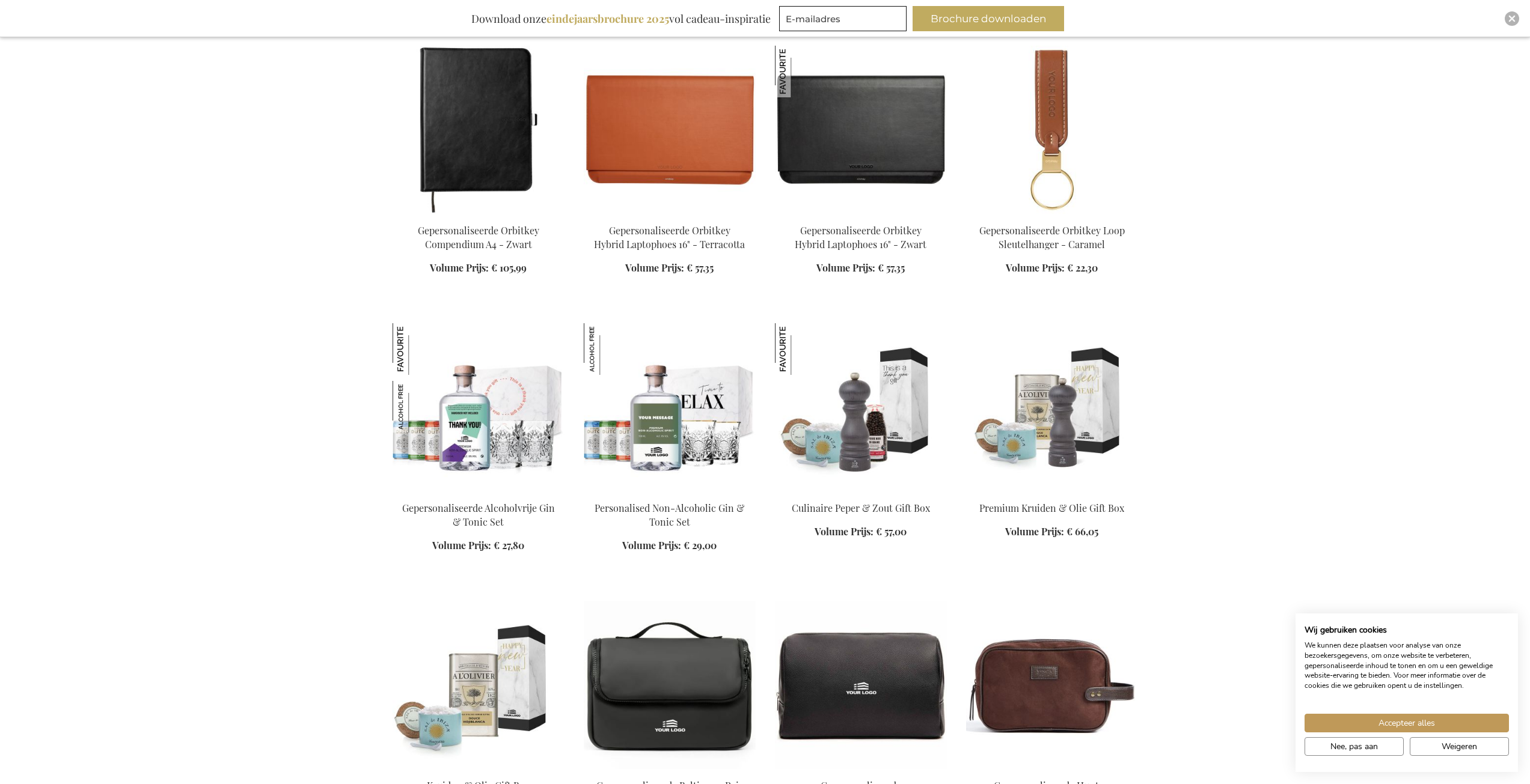
scroll to position [11116, 0]
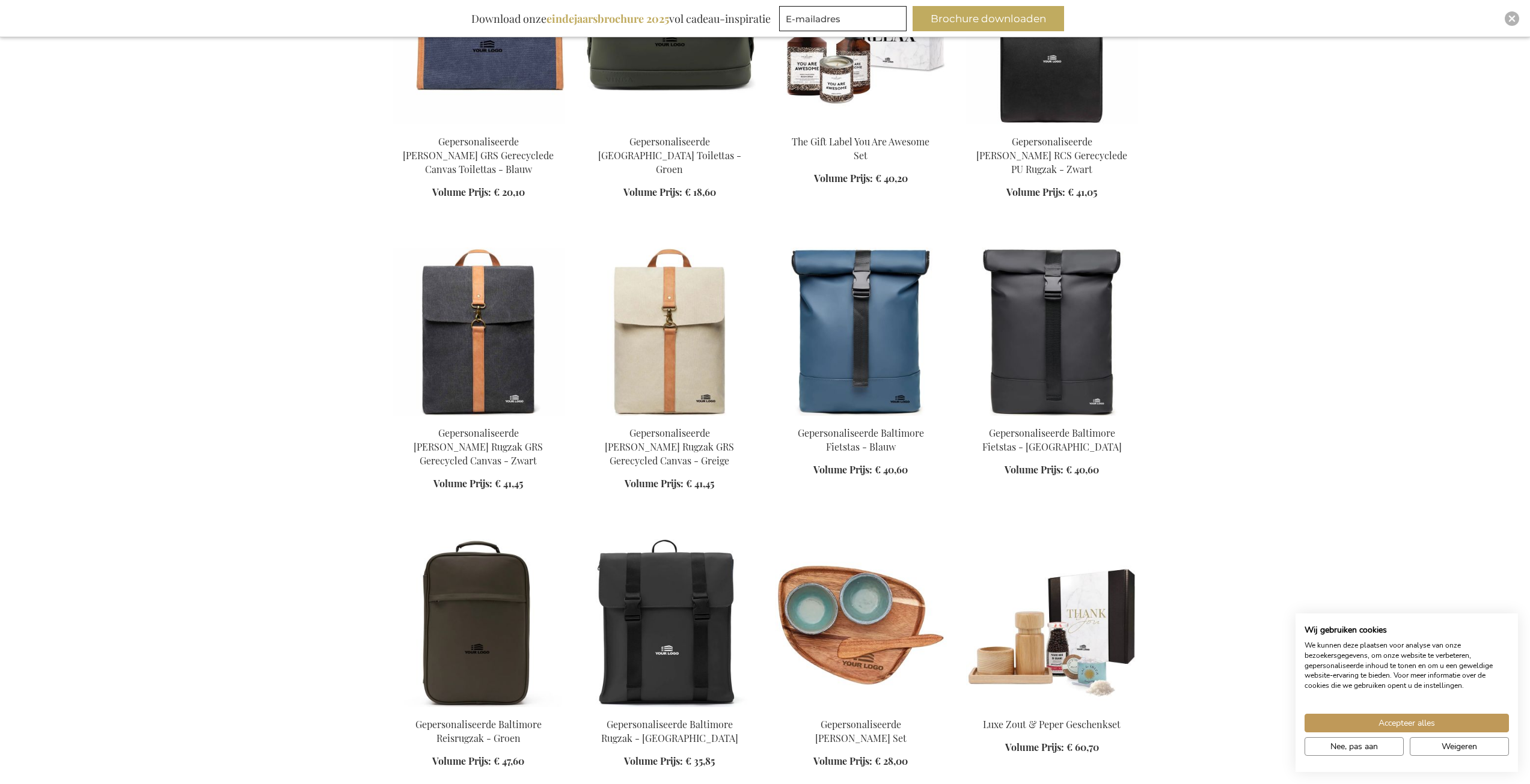
scroll to position [11958, 0]
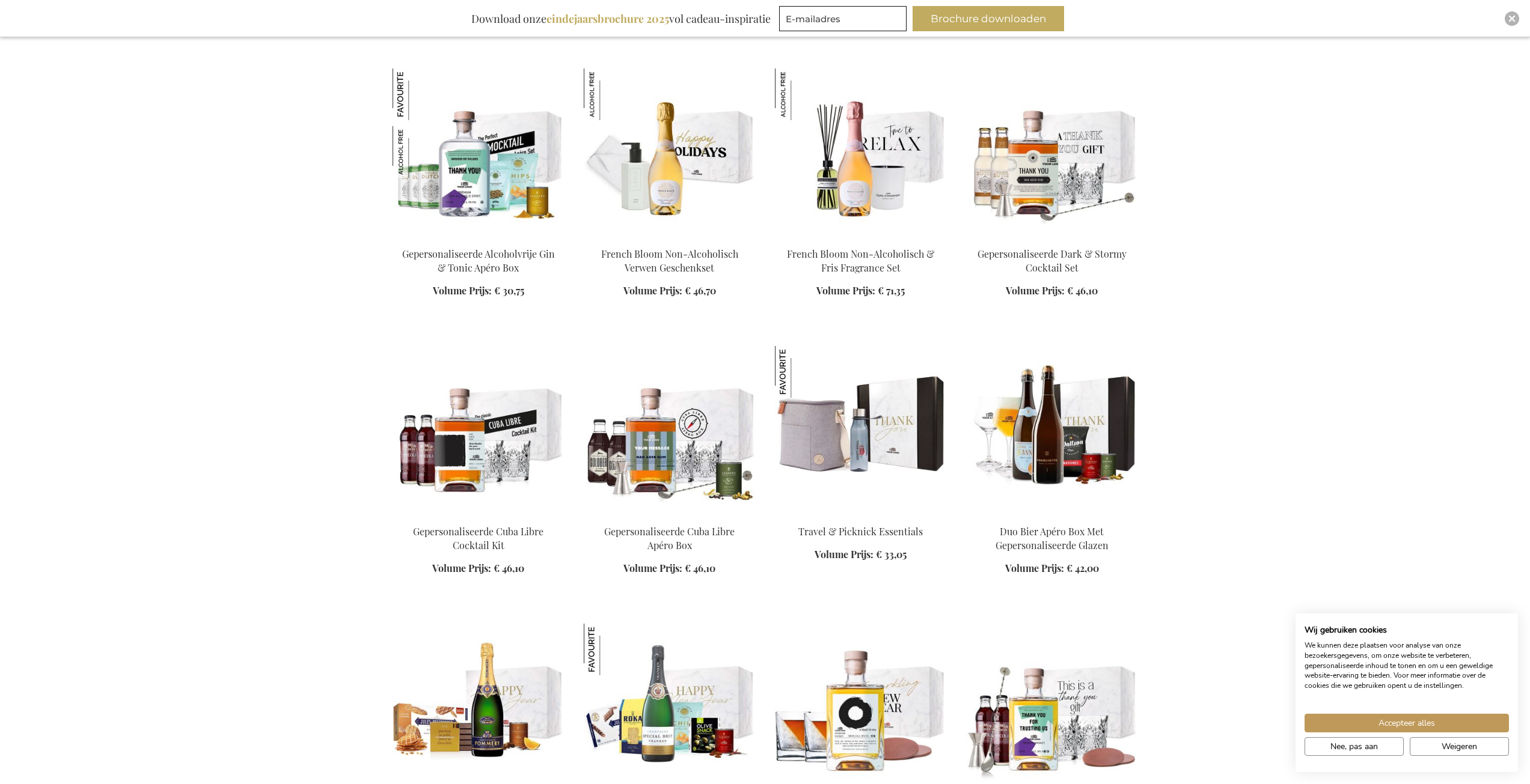
scroll to position [13640, 0]
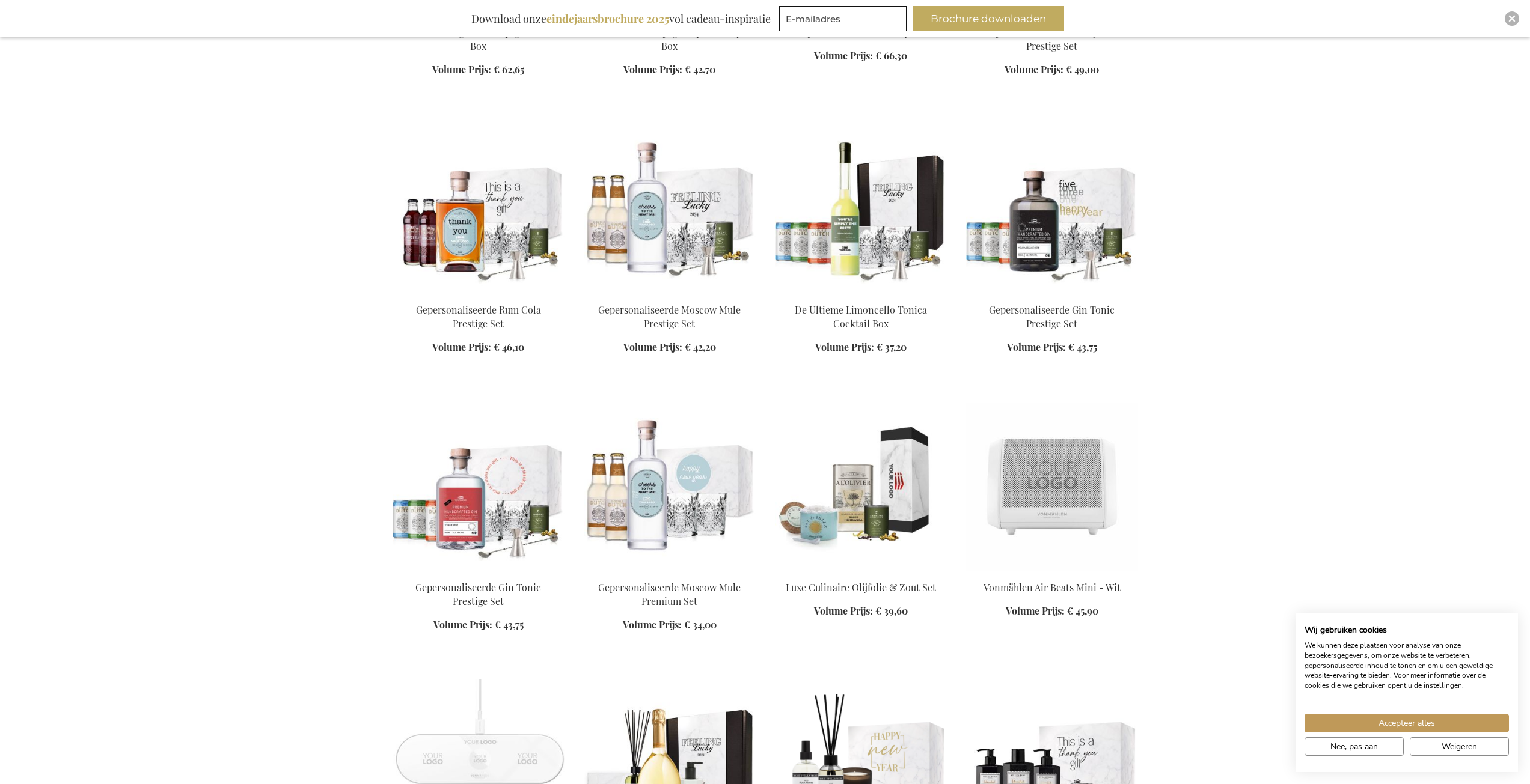
scroll to position [14482, 0]
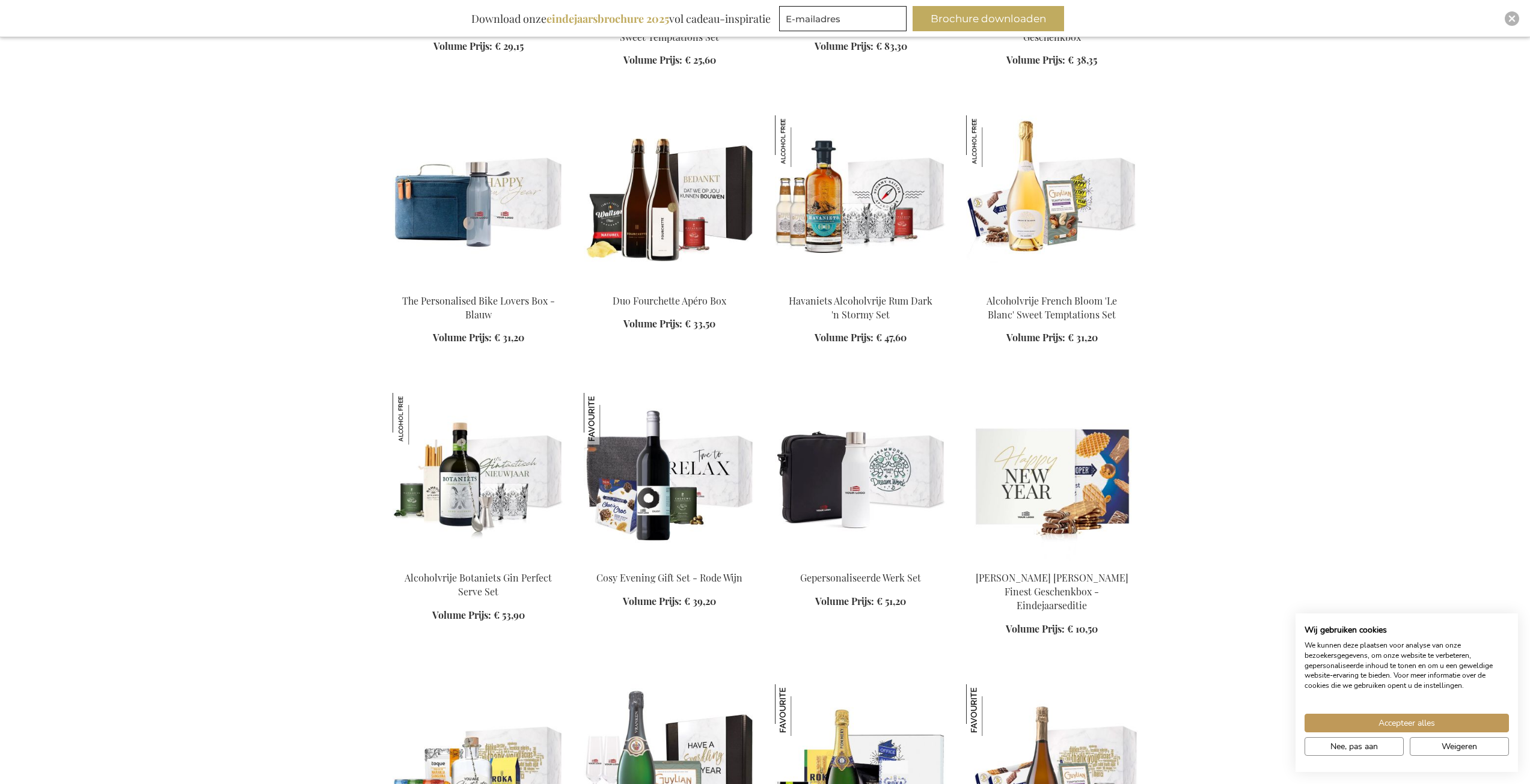
scroll to position [15503, 0]
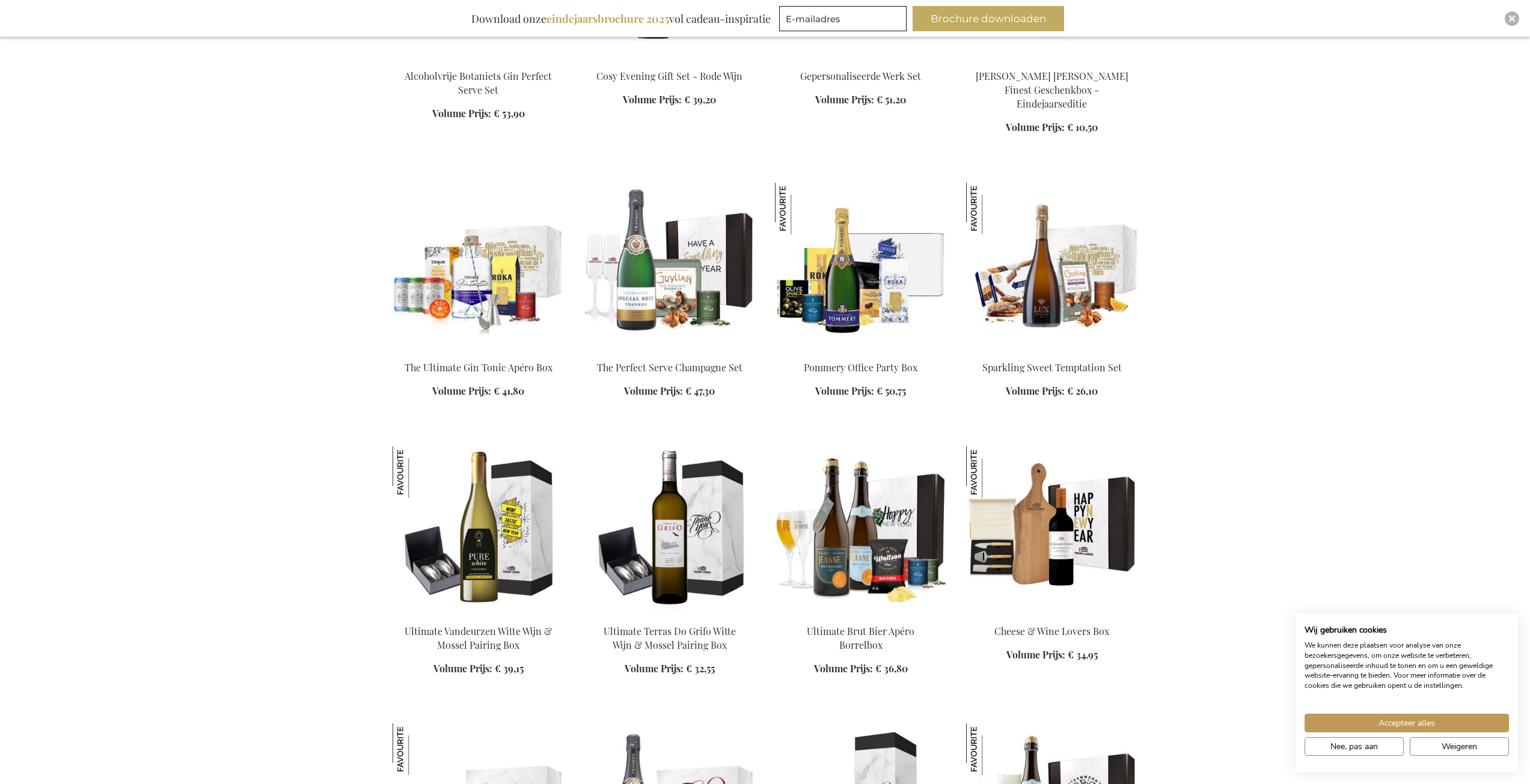
scroll to position [16044, 0]
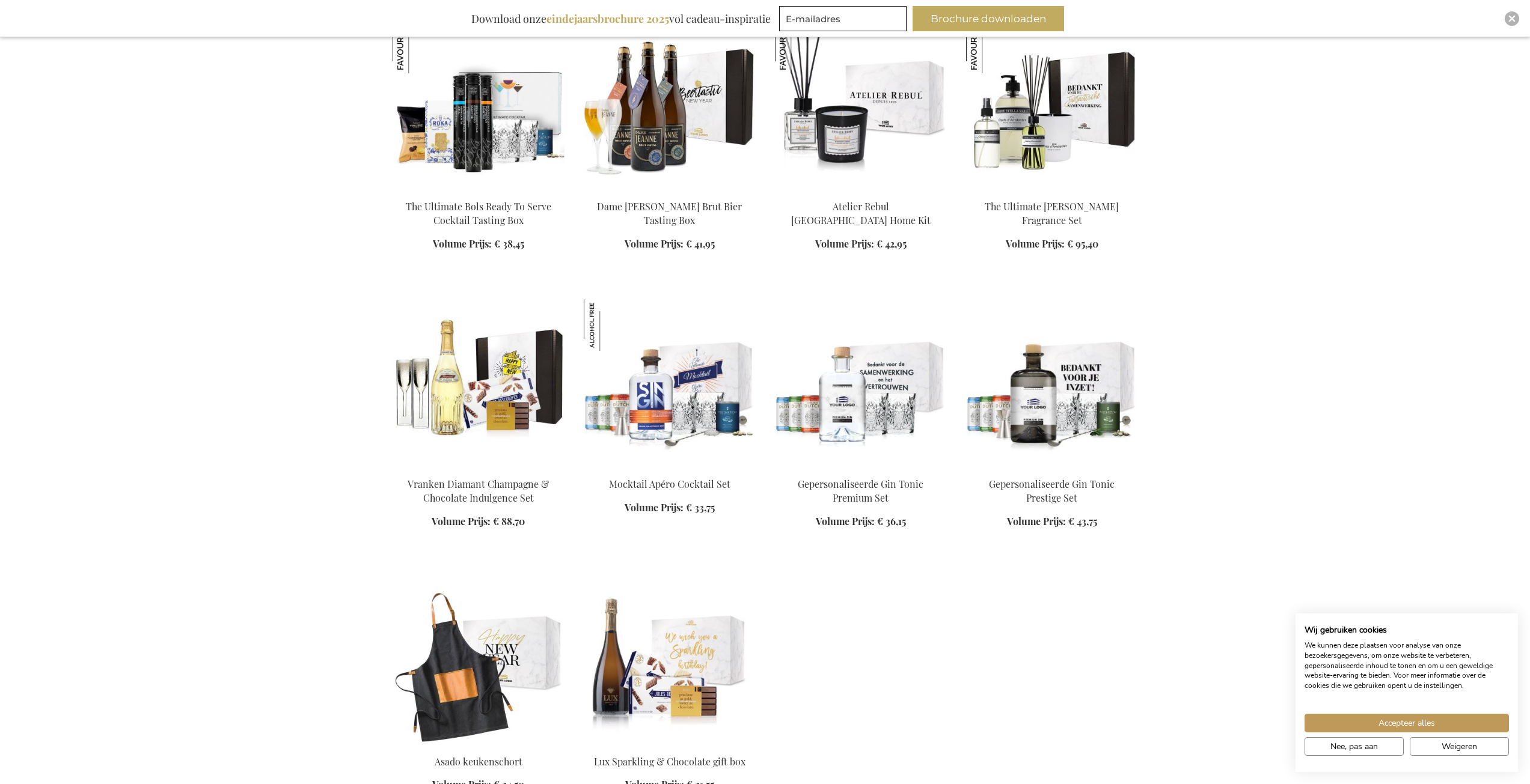
scroll to position [17966, 0]
